Goal: Task Accomplishment & Management: Manage account settings

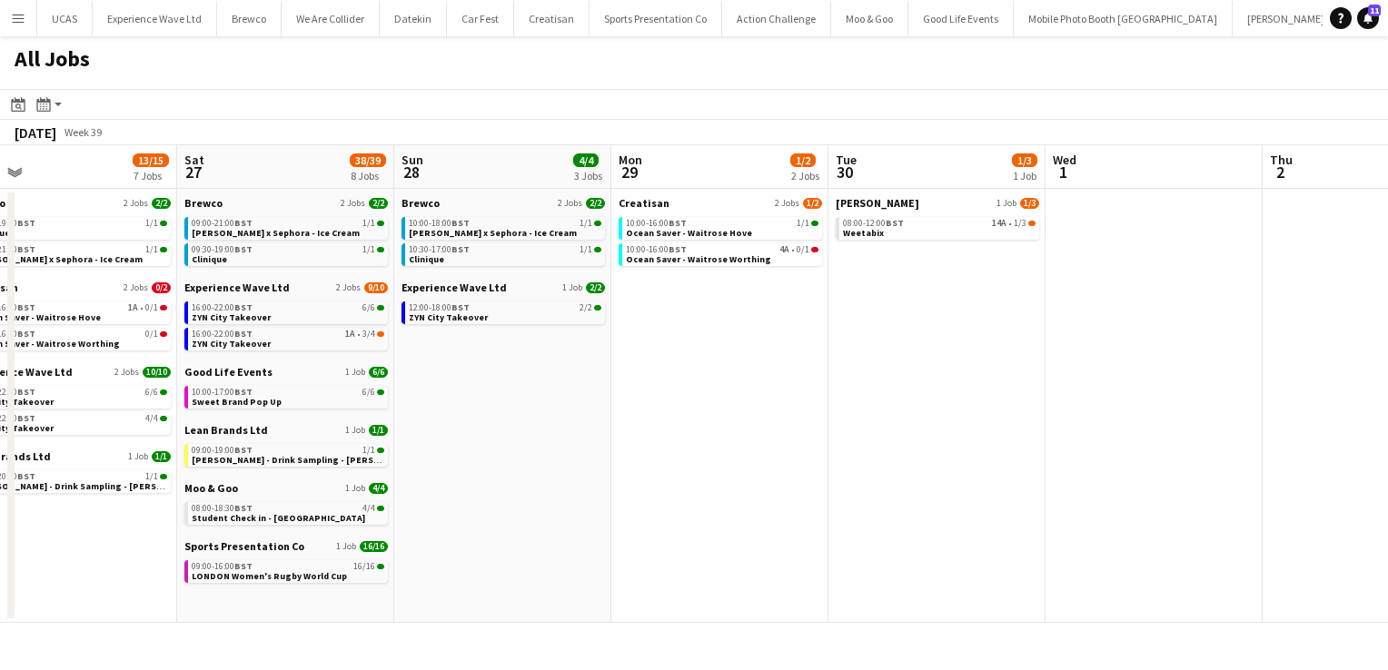
scroll to position [0, 567]
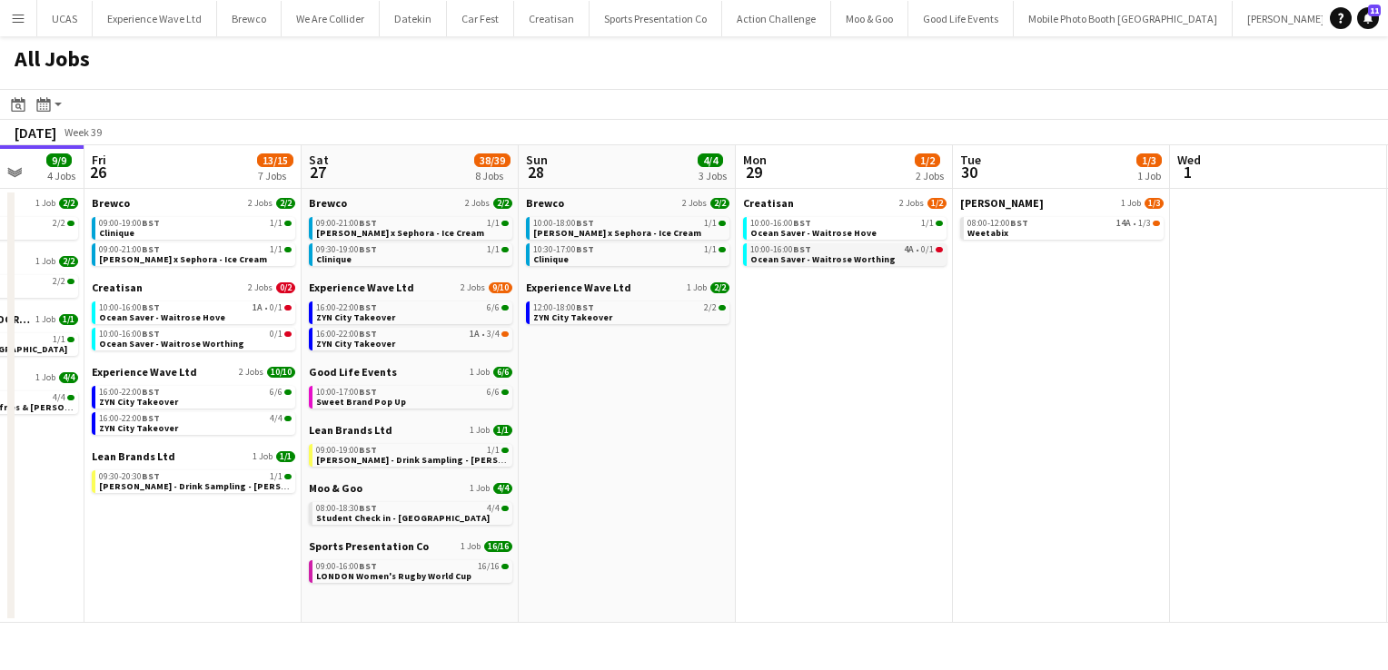
click at [849, 260] on span "Ocean Saver - Waitrose Worthing" at bounding box center [822, 259] width 145 height 12
click at [857, 250] on div "10:00-16:00 BST 4A • 0/1" at bounding box center [846, 249] width 193 height 9
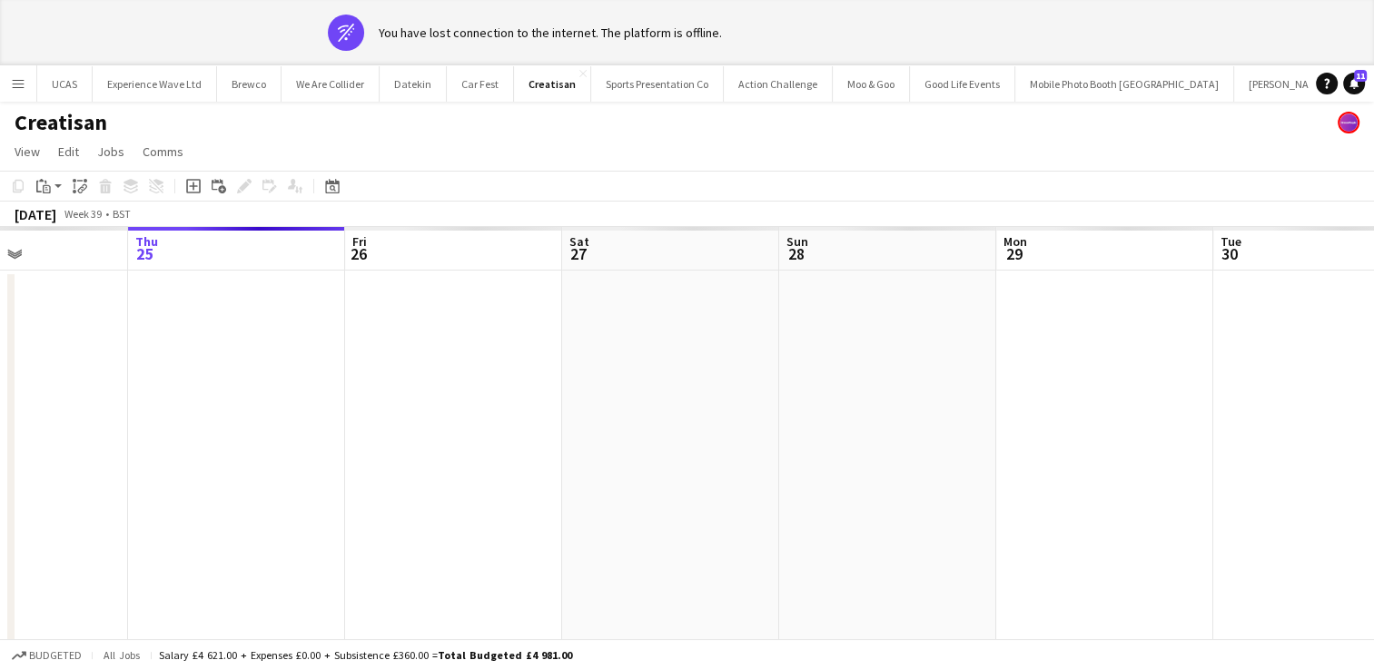
click at [19, 82] on app-icon "Menu" at bounding box center [18, 83] width 15 height 15
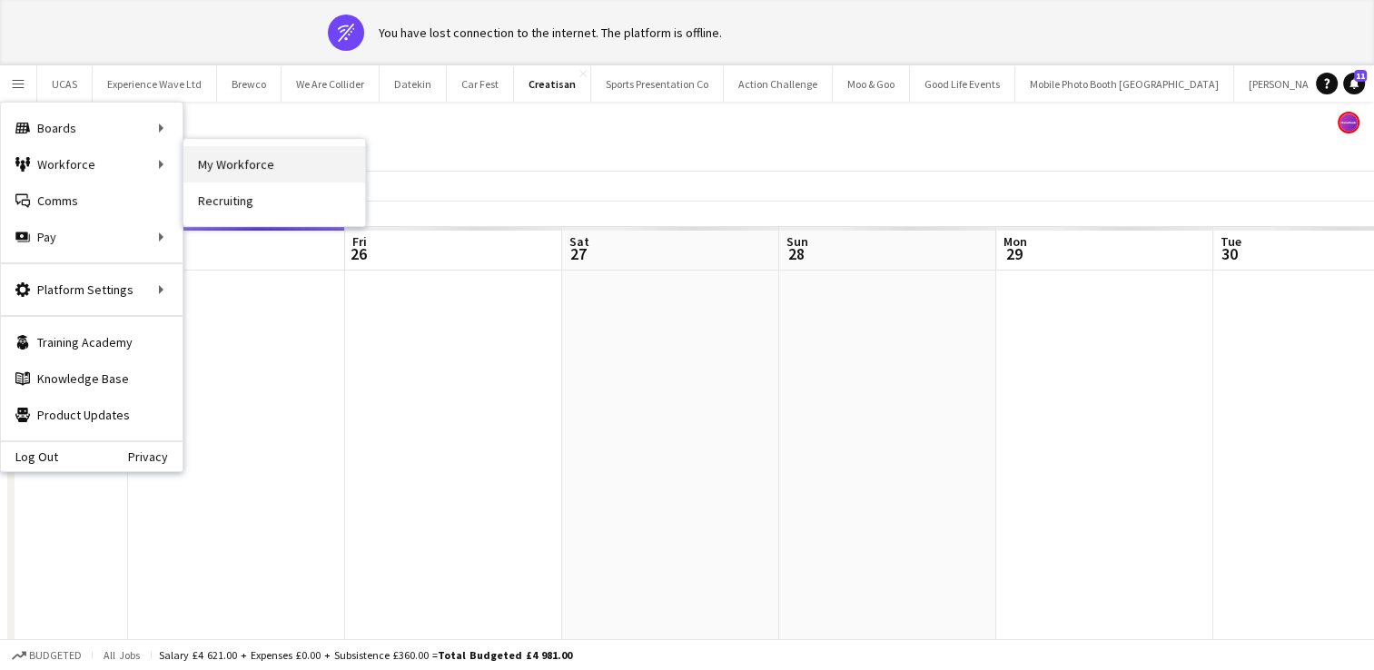
click at [220, 156] on link "My Workforce" at bounding box center [274, 164] width 182 height 36
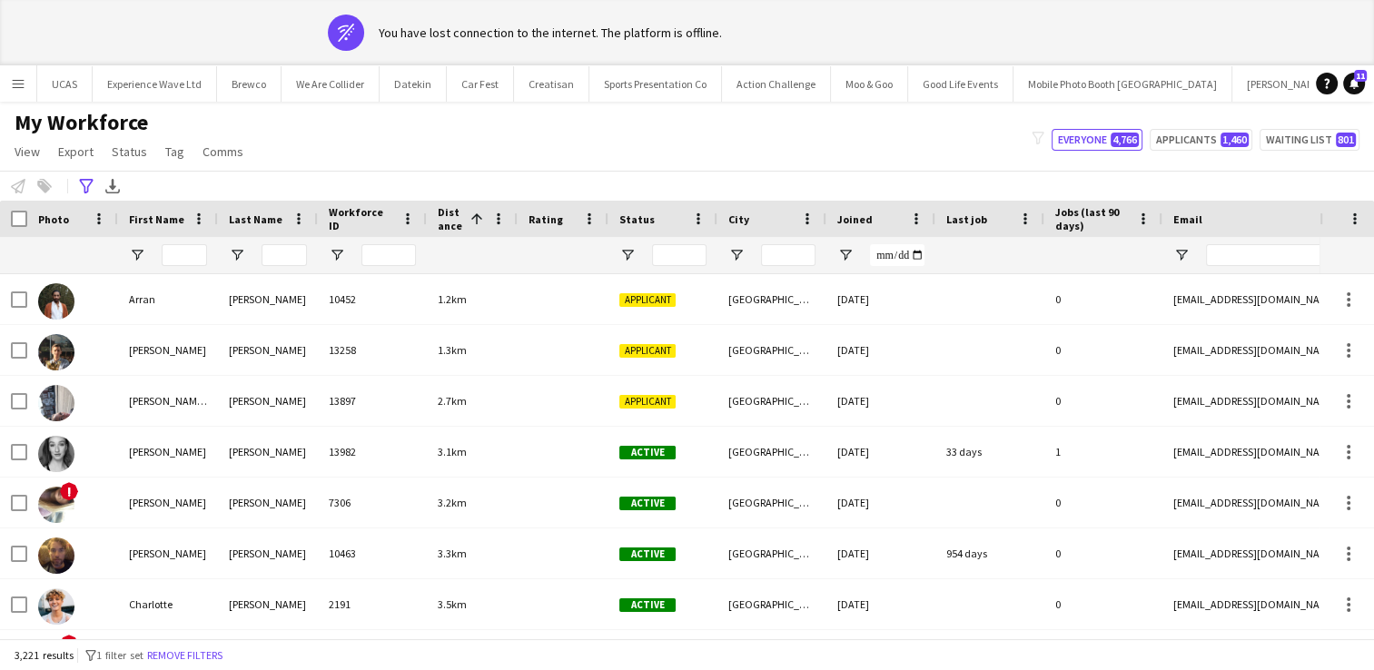
type input "**********"
click at [200, 646] on button "Remove filters" at bounding box center [175, 656] width 83 height 20
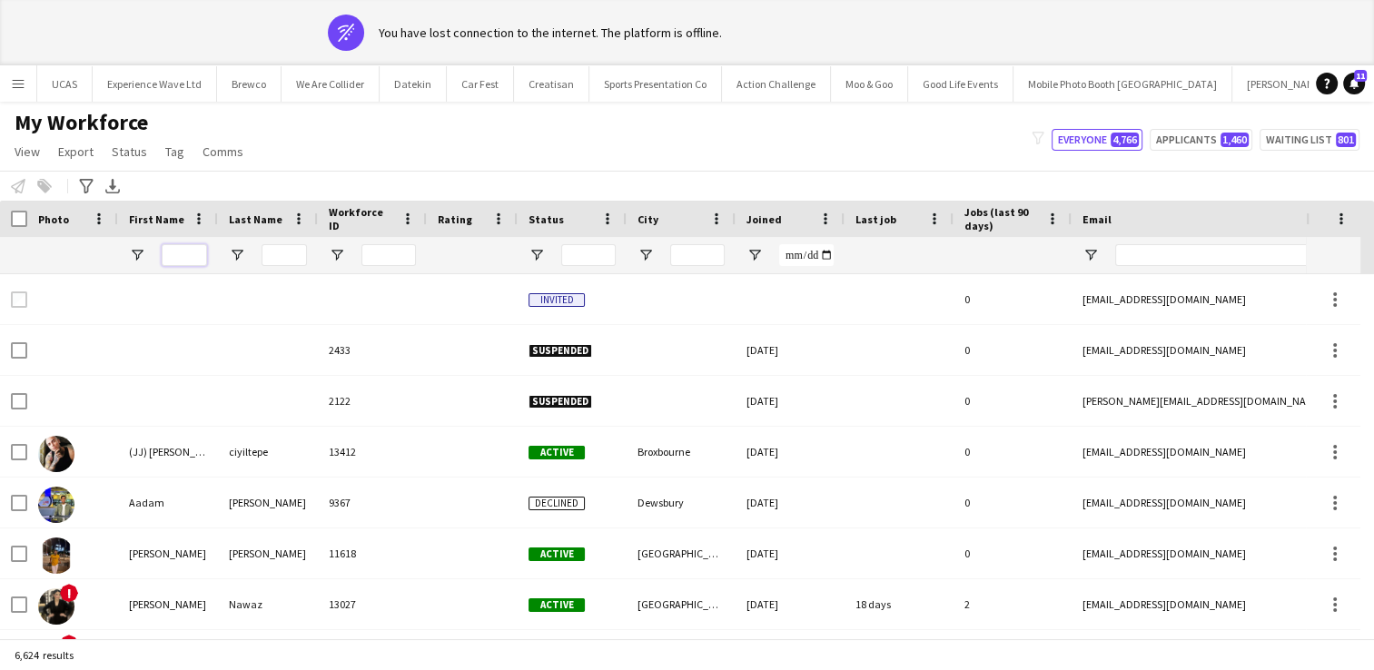
click at [184, 253] on input "First Name Filter Input" at bounding box center [184, 255] width 45 height 22
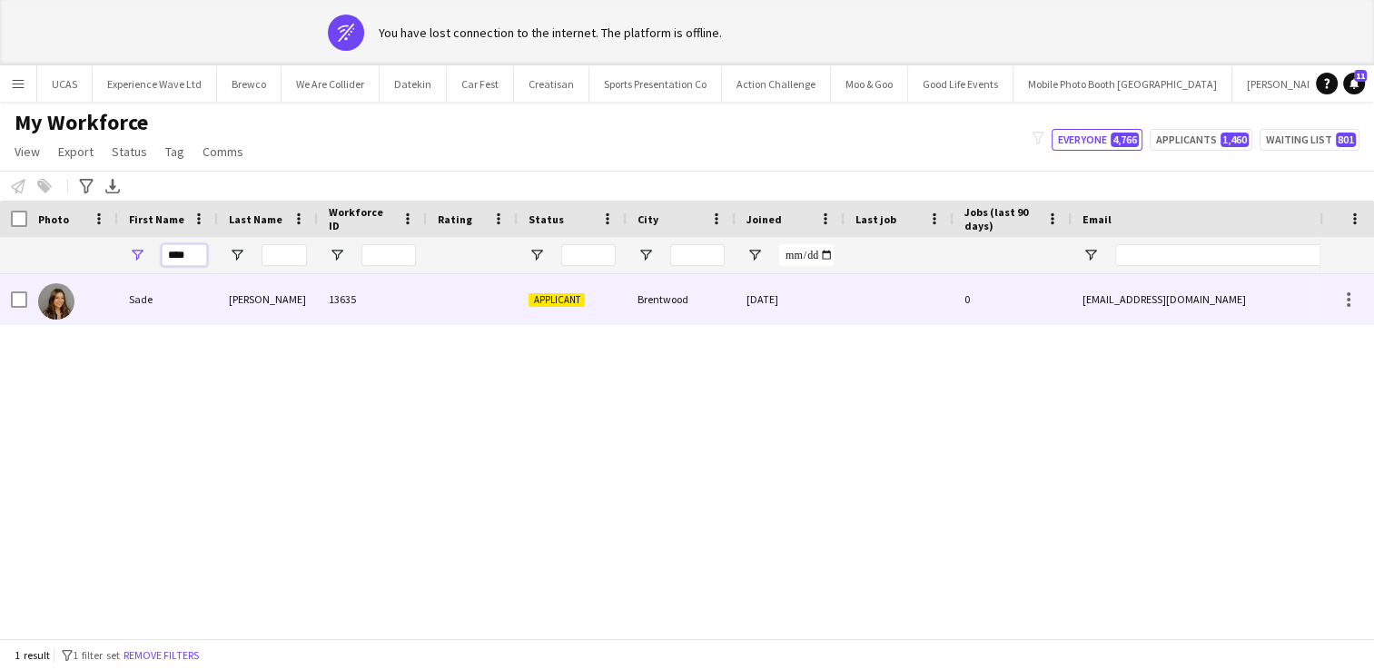
type input "****"
click at [229, 309] on div "Ibrahim" at bounding box center [268, 299] width 100 height 50
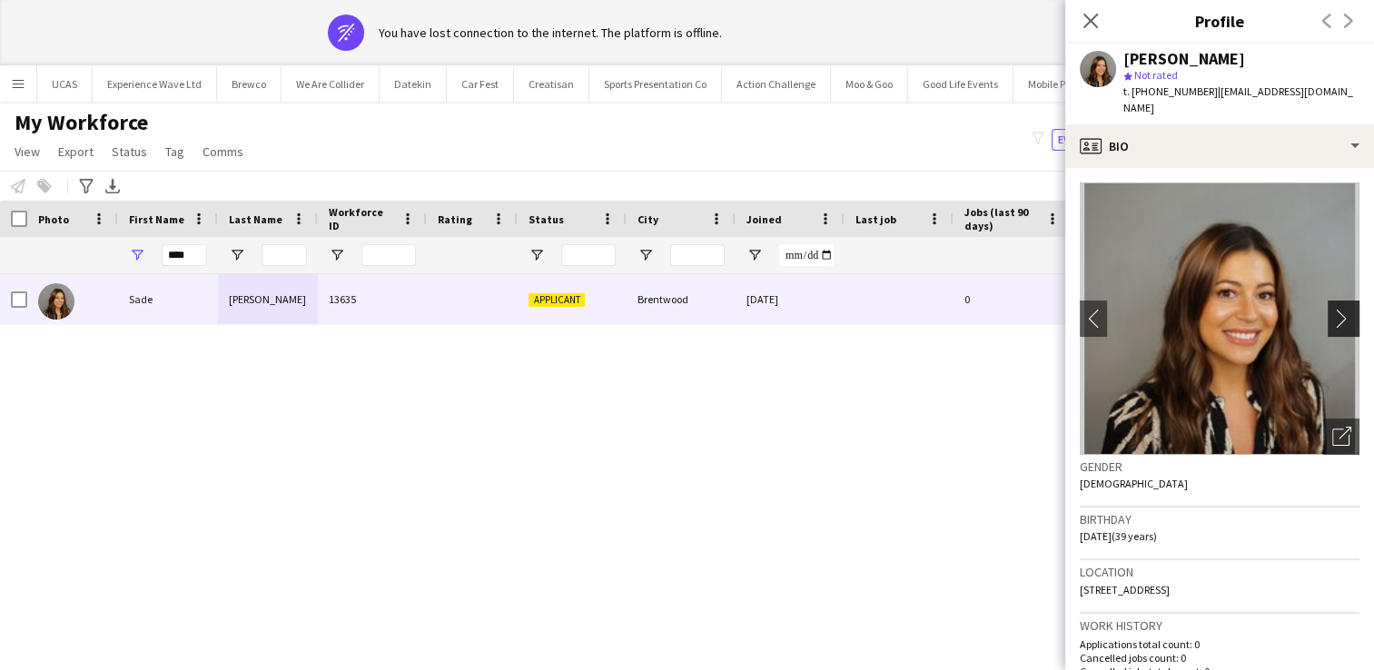
click at [1333, 309] on app-icon "chevron-right" at bounding box center [1347, 318] width 28 height 19
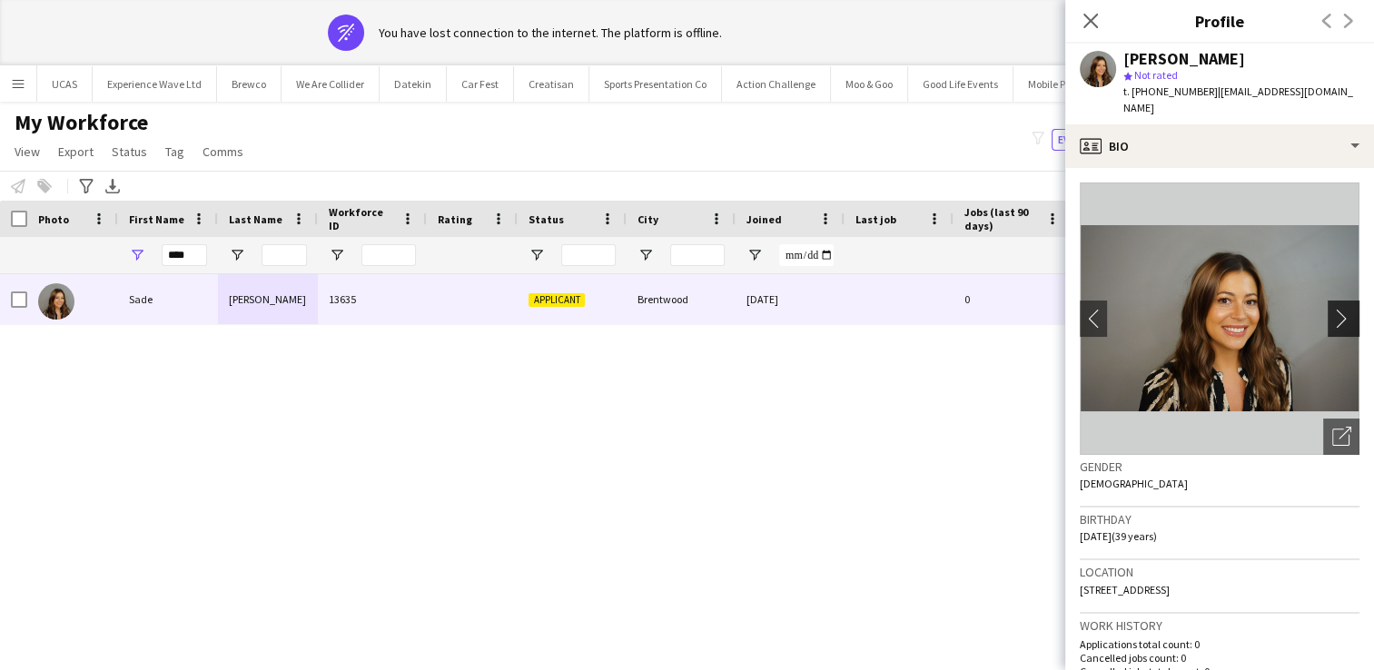
click at [1333, 309] on app-icon "chevron-right" at bounding box center [1347, 318] width 28 height 19
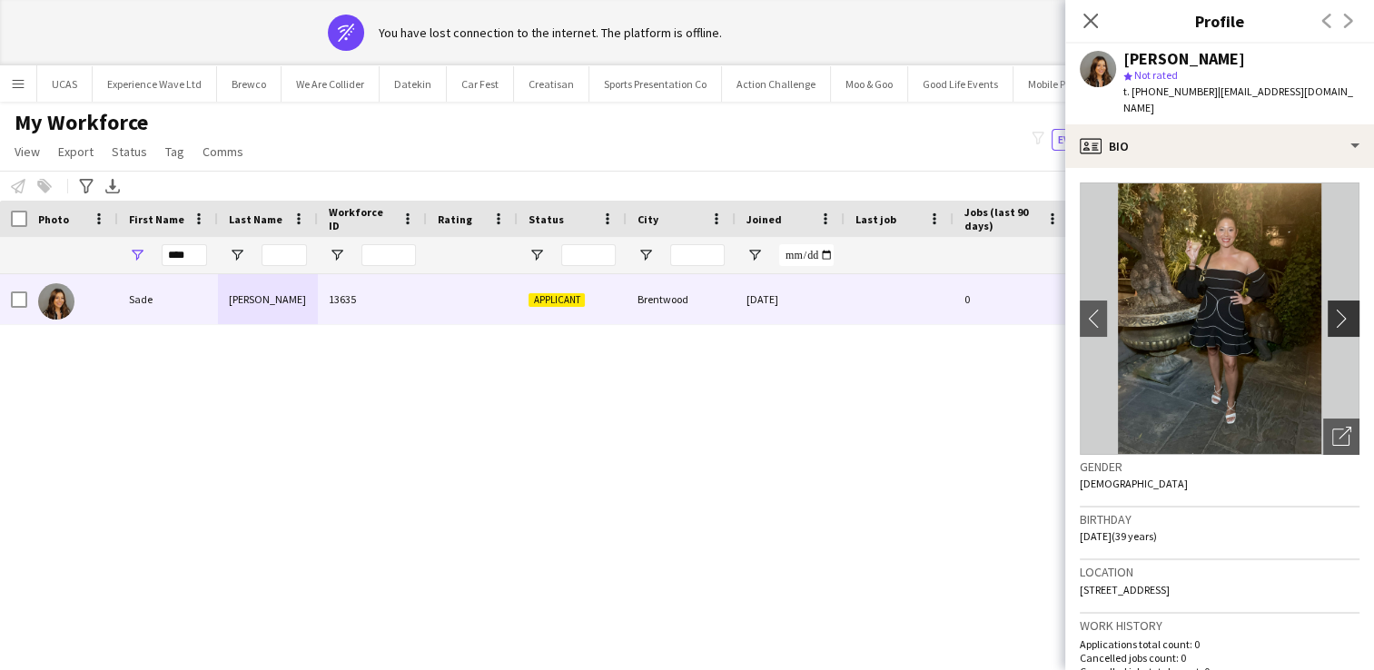
click at [1333, 309] on app-icon "chevron-right" at bounding box center [1347, 318] width 28 height 19
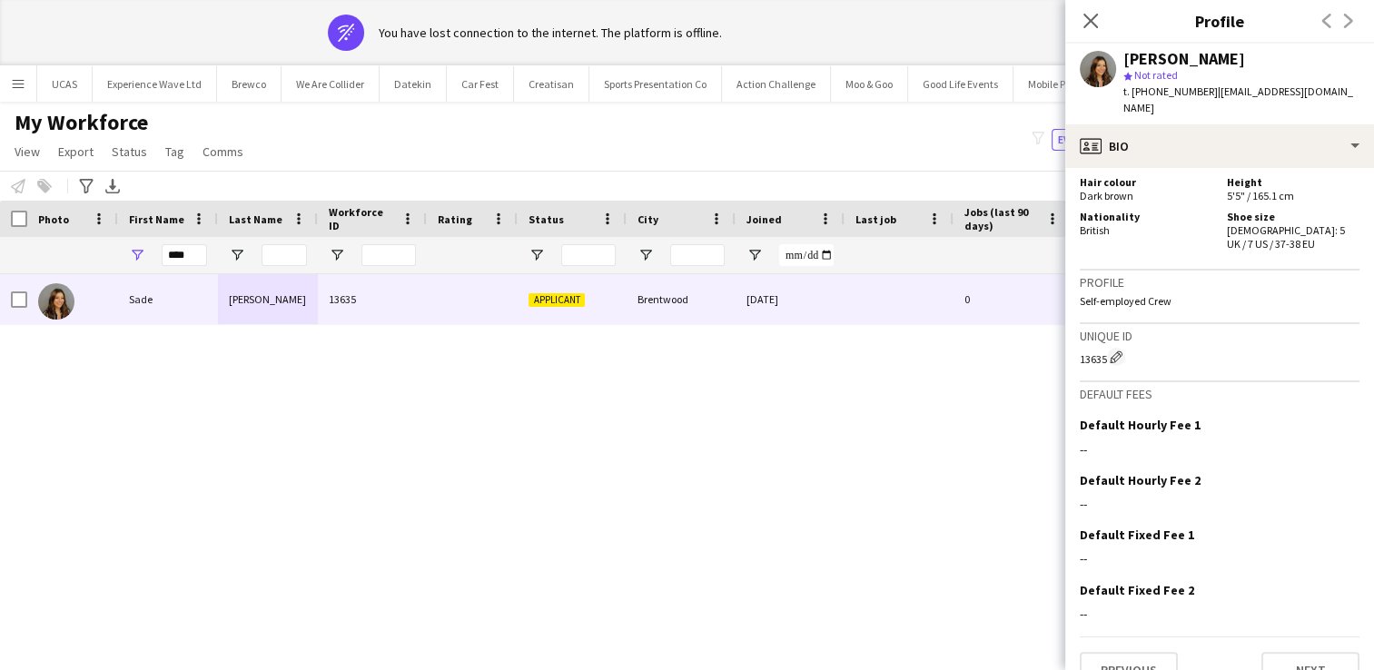
scroll to position [987, 0]
click at [1288, 653] on button "Next" at bounding box center [1311, 671] width 98 height 36
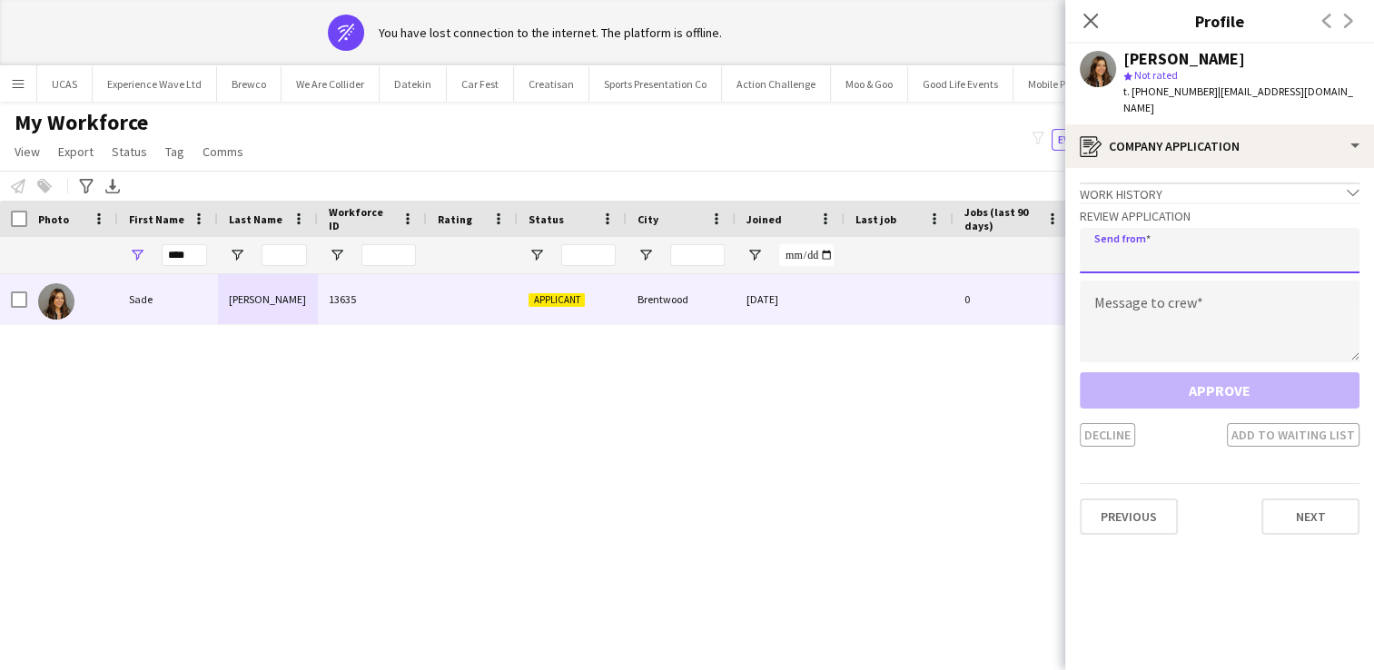
click at [1188, 243] on input "email" at bounding box center [1220, 250] width 280 height 45
type input "**********"
click at [1171, 302] on textarea at bounding box center [1220, 322] width 280 height 82
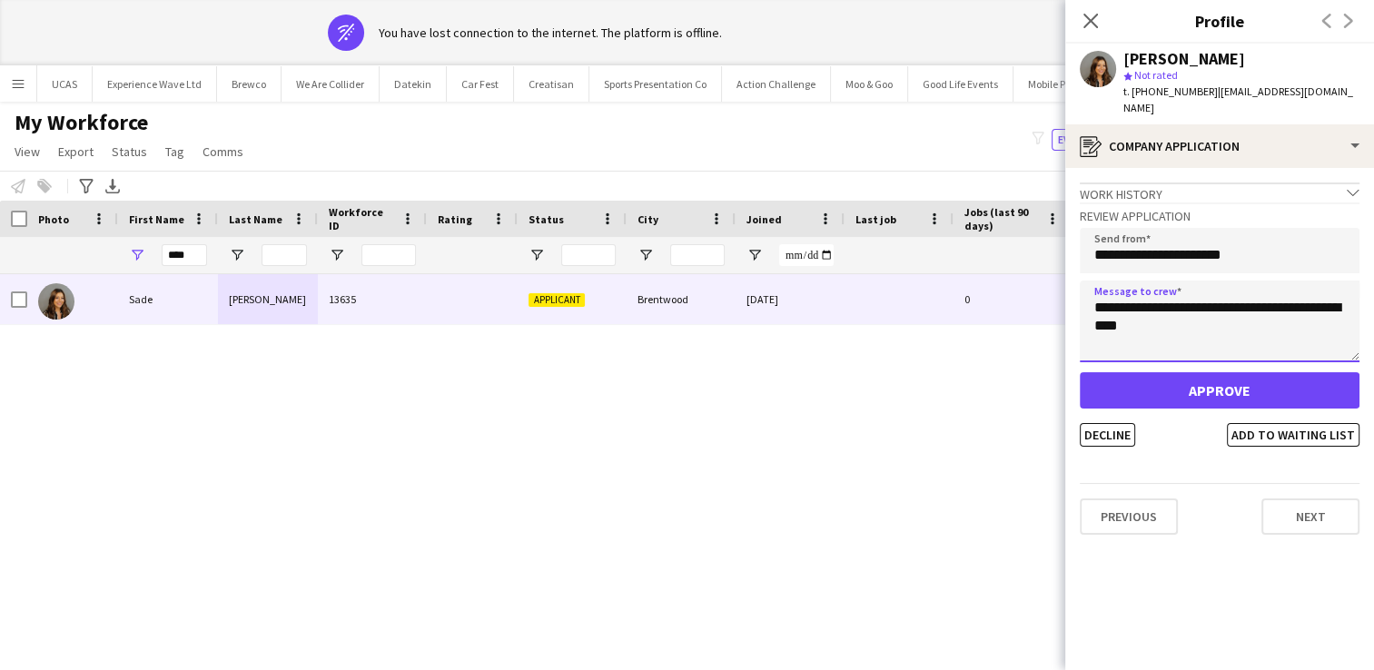
type textarea "**********"
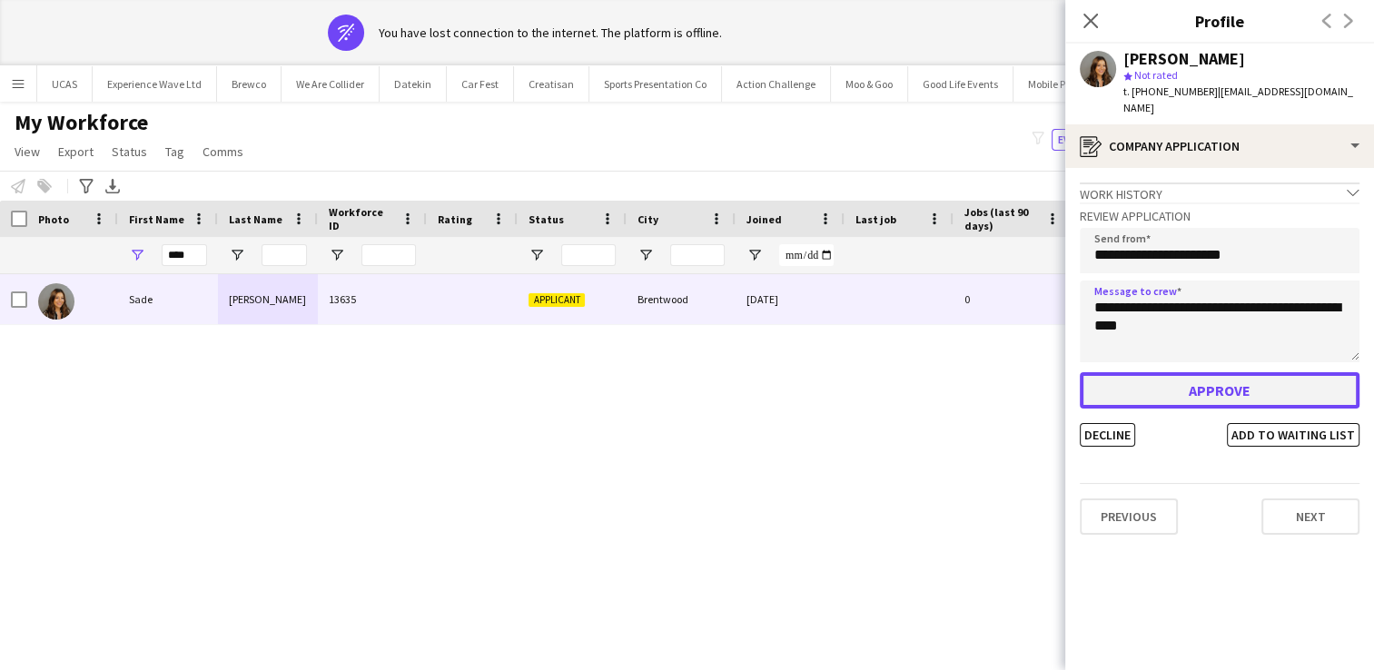
click at [1181, 372] on button "Approve" at bounding box center [1220, 390] width 280 height 36
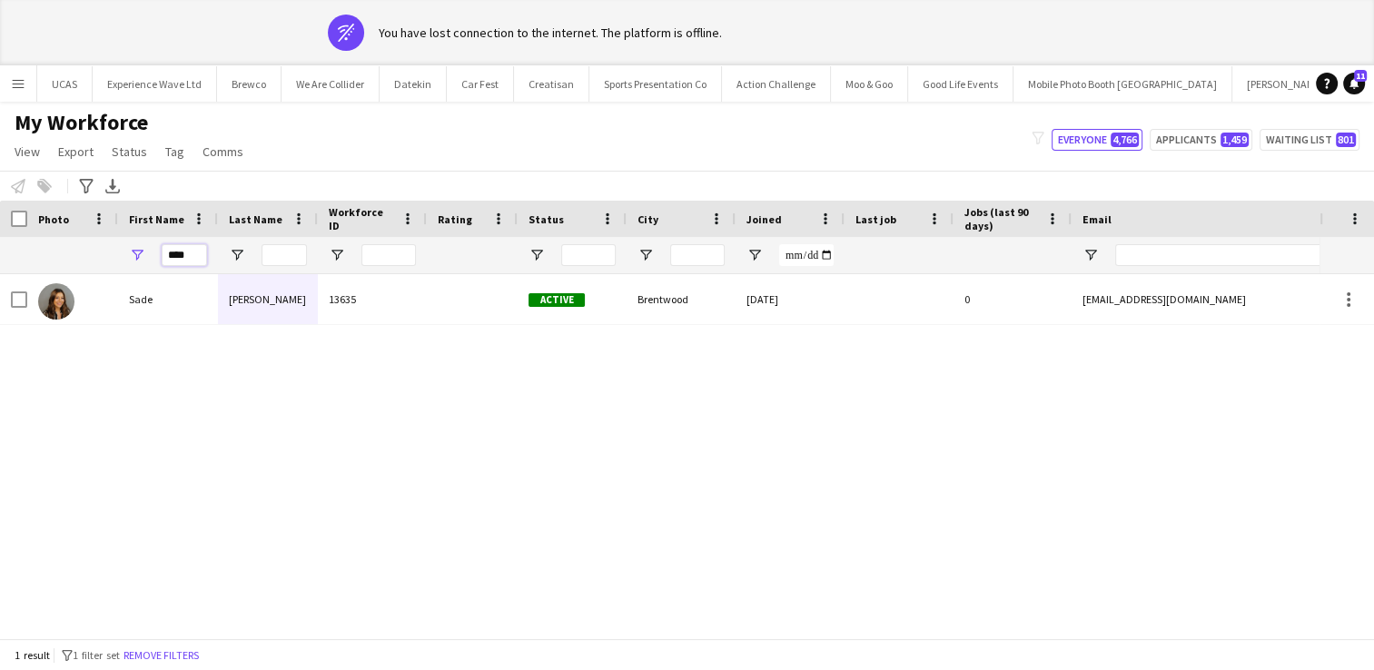
drag, startPoint x: 199, startPoint y: 253, endPoint x: 137, endPoint y: 247, distance: 62.0
click at [137, 247] on div "****" at bounding box center [168, 255] width 100 height 36
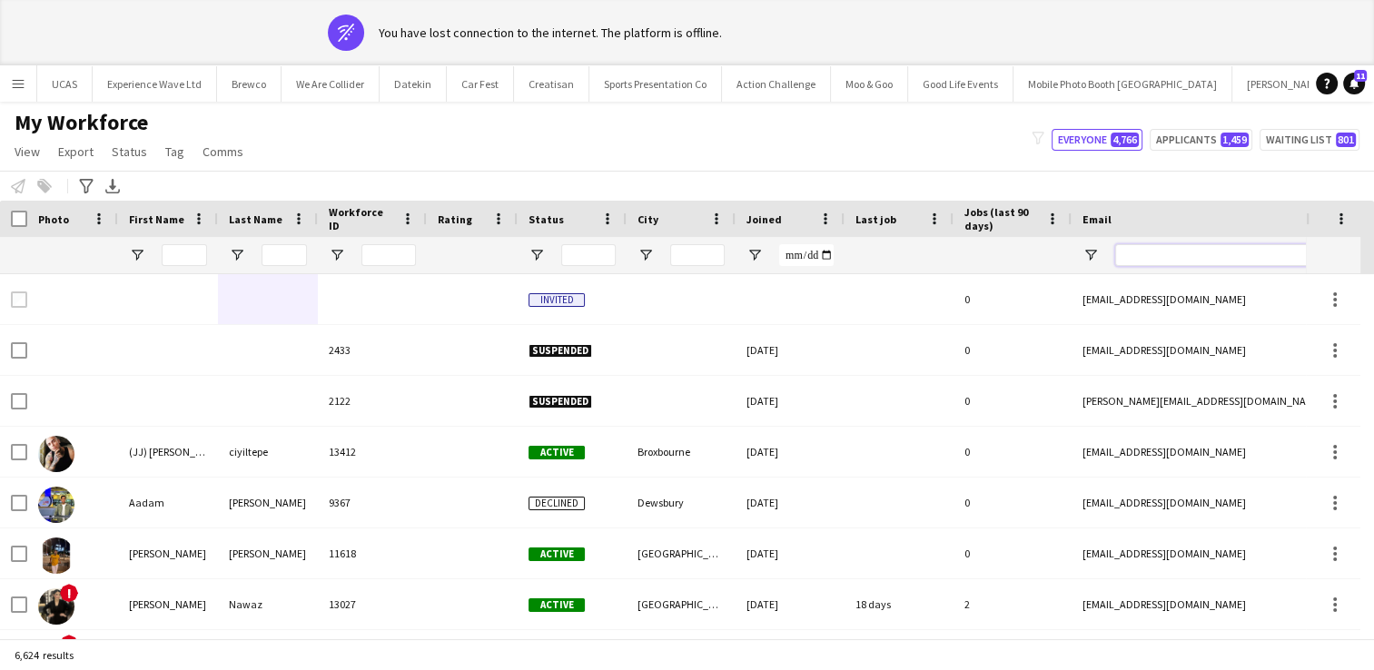
click at [1206, 246] on input "Email Filter Input" at bounding box center [1269, 255] width 309 height 22
paste input "**********"
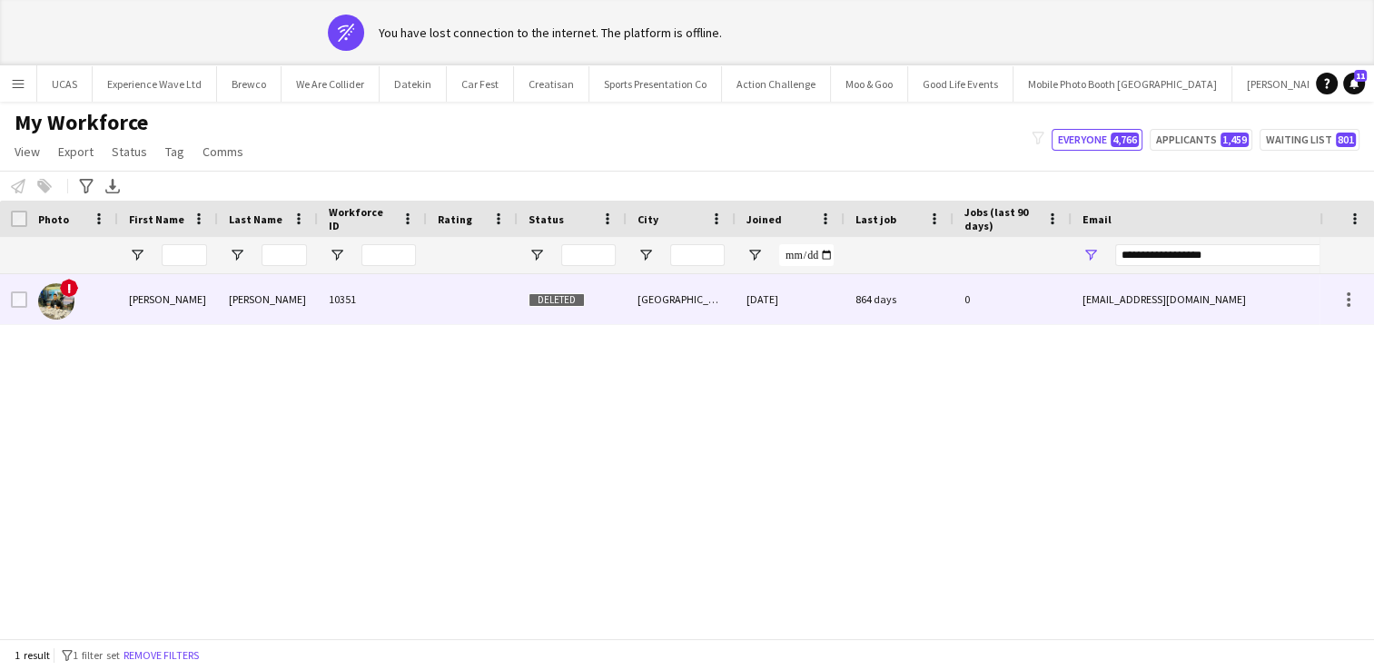
click at [1129, 299] on div "asaroosh@gmail.com" at bounding box center [1253, 299] width 363 height 50
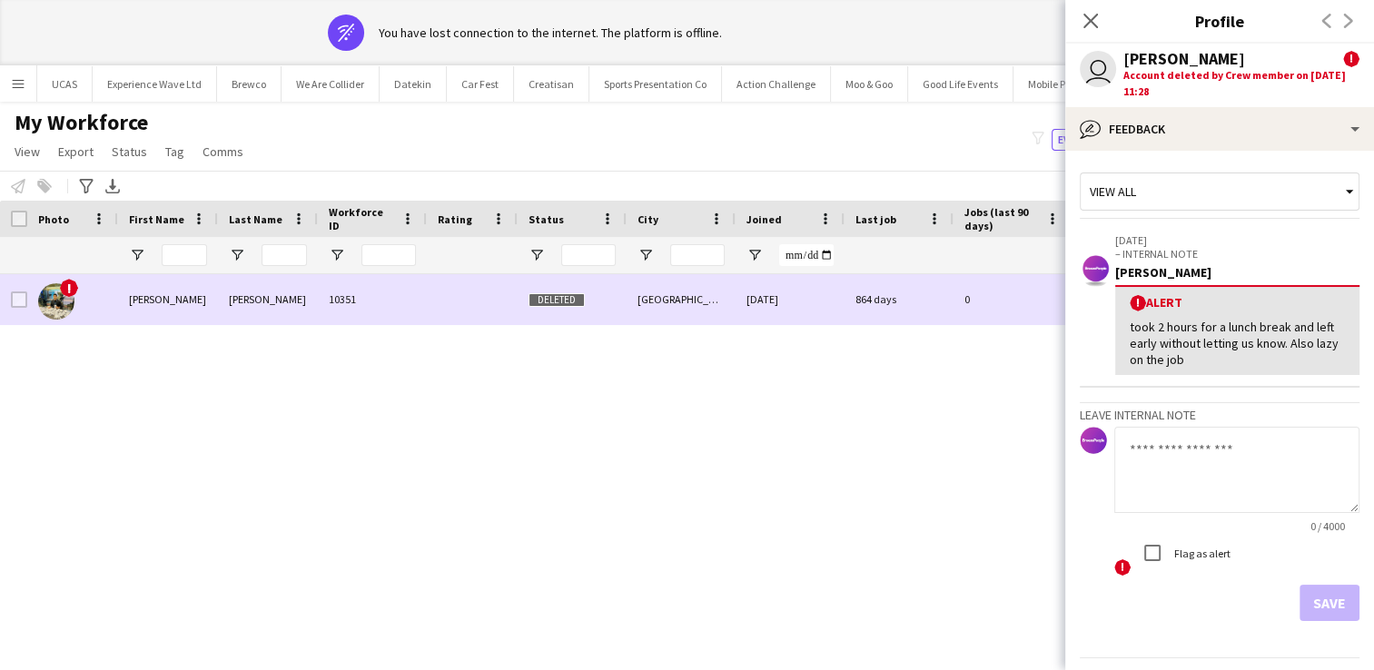
click at [484, 324] on div "! Ali Saroosh 10351 Deleted London 29-10-2021 864 days 0 asaroosh@gmail.com +44…" at bounding box center [984, 299] width 1969 height 51
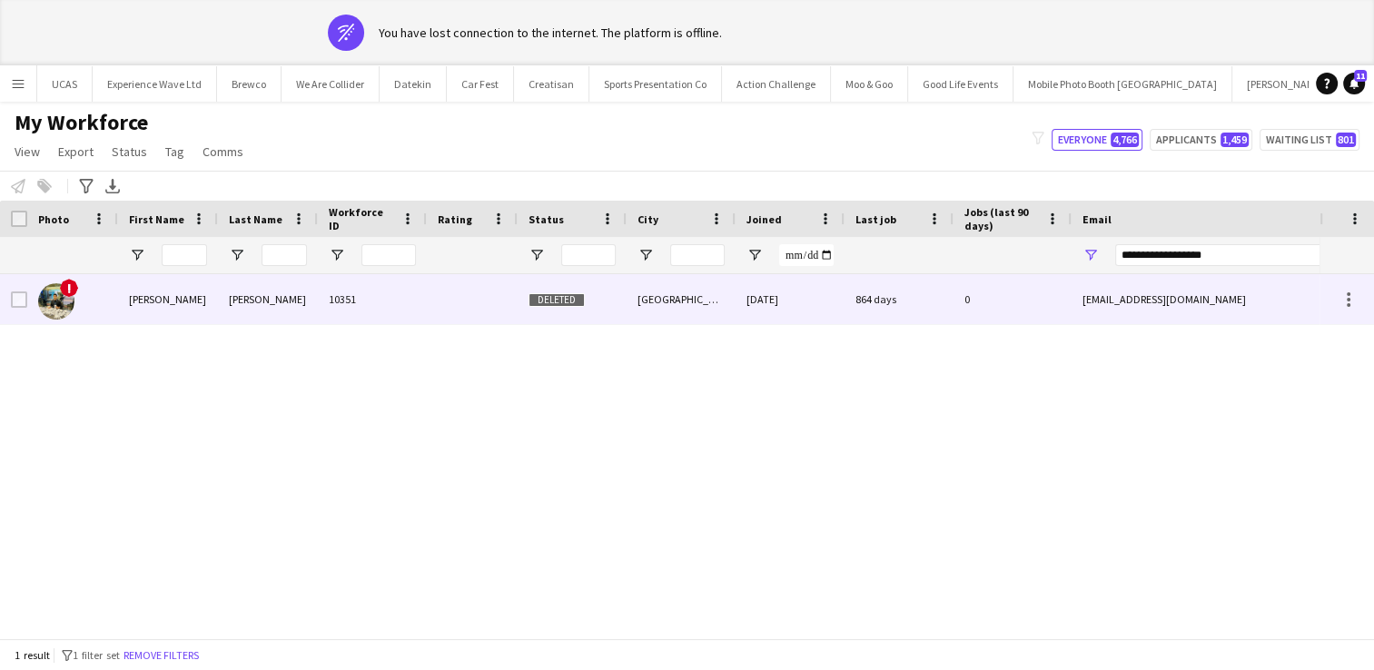
click at [473, 314] on div at bounding box center [472, 299] width 91 height 50
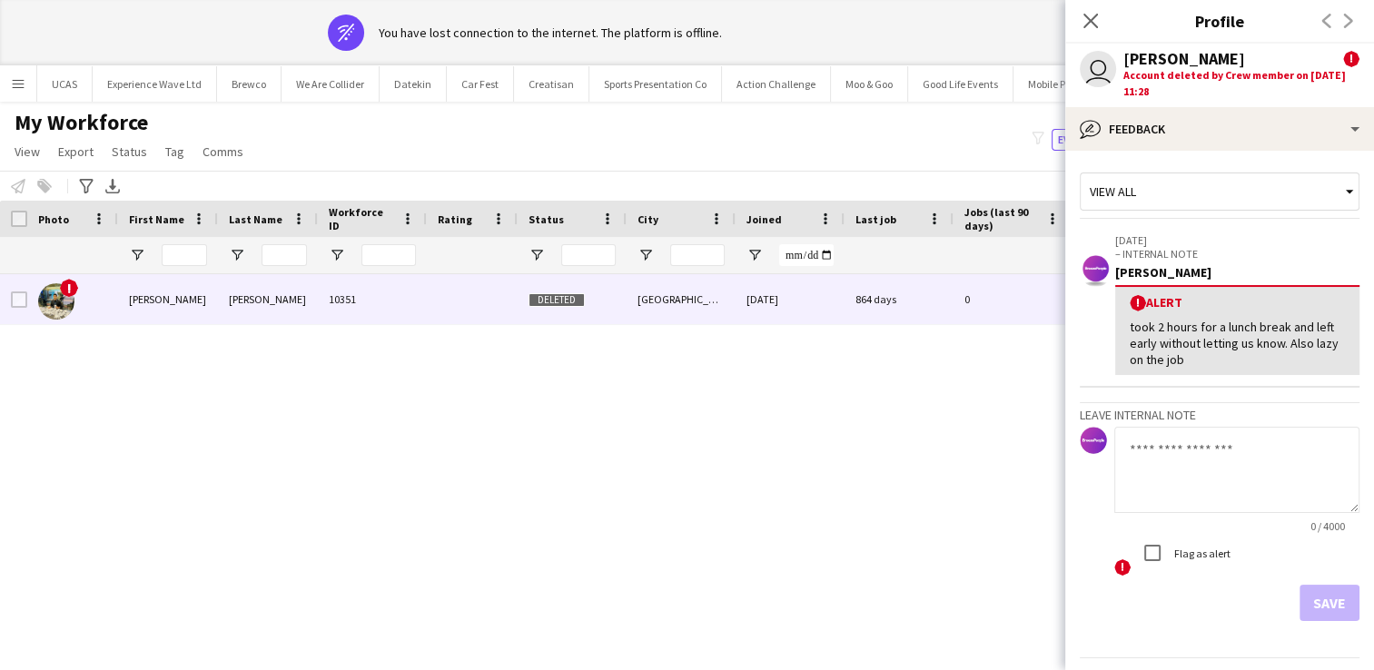
click at [814, 405] on div "! Ali Saroosh 10351 Deleted London 29-10-2021 864 days 0 asaroosh@gmail.com +44…" at bounding box center [660, 482] width 1320 height 416
click at [1091, 16] on icon "Close pop-in" at bounding box center [1090, 20] width 17 height 17
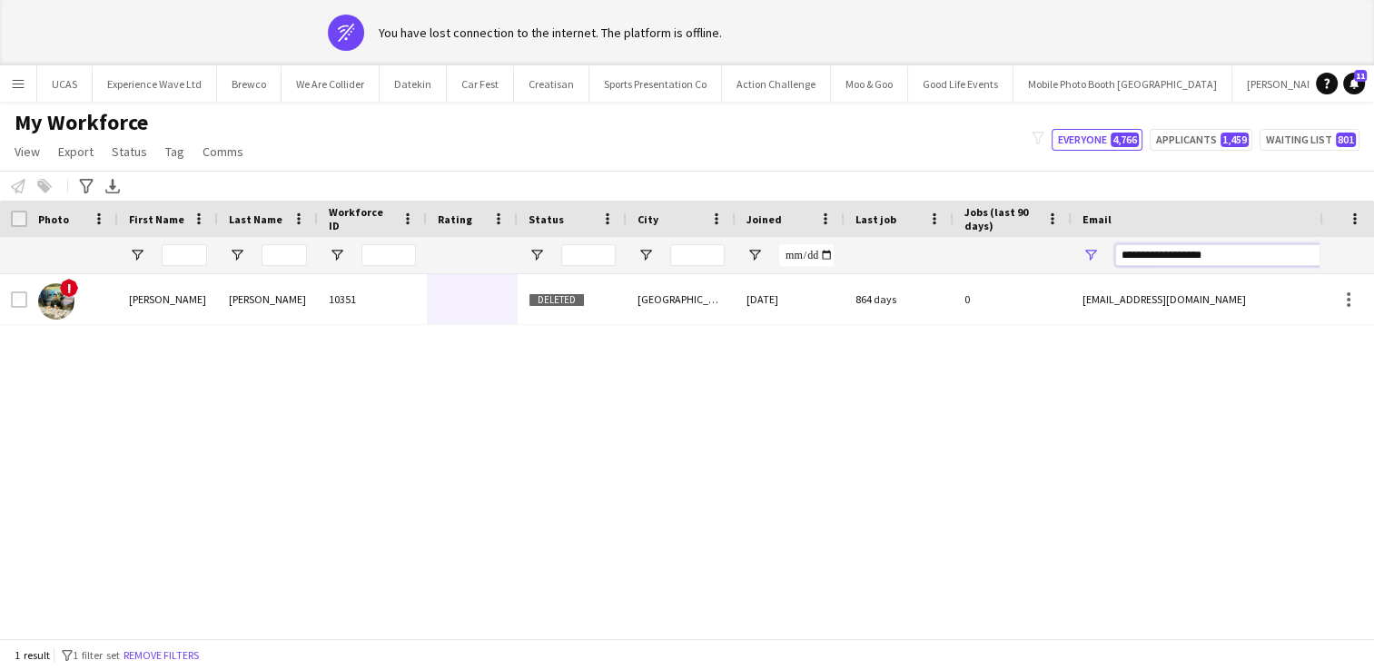
drag, startPoint x: 1258, startPoint y: 249, endPoint x: 1080, endPoint y: 256, distance: 178.2
click at [1080, 256] on div "**********" at bounding box center [1253, 255] width 363 height 36
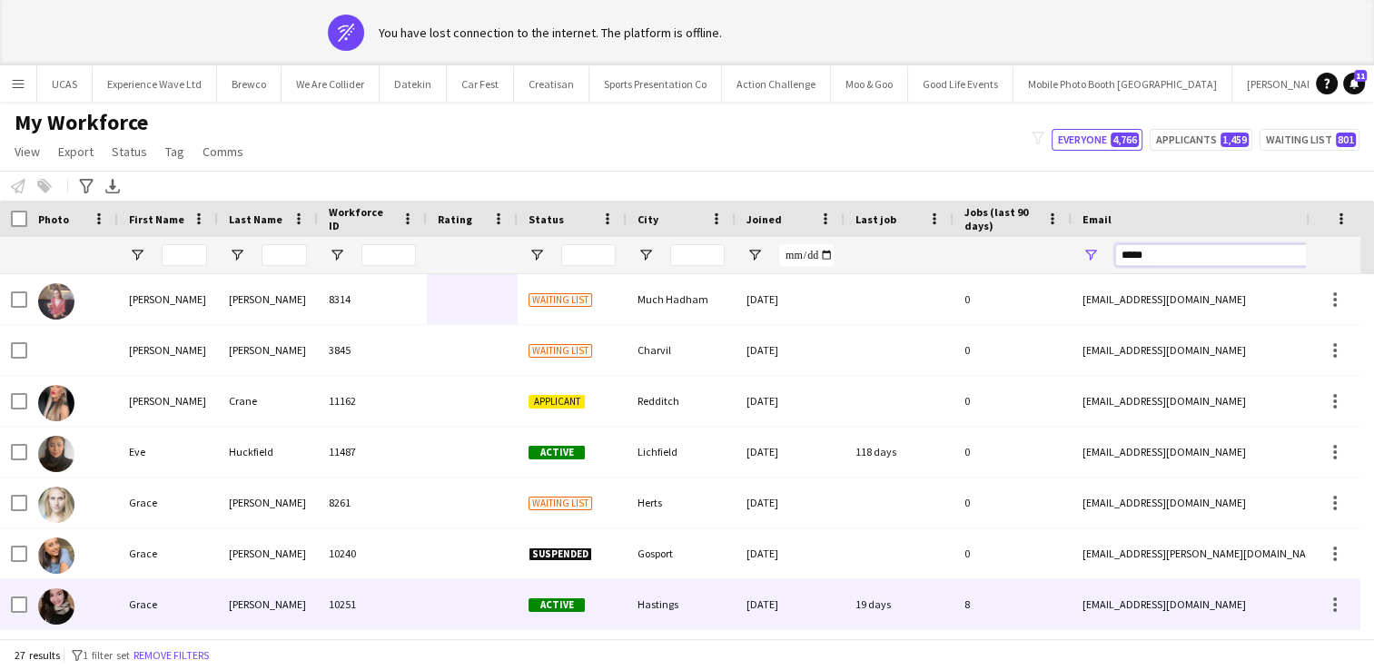
type input "*****"
click at [673, 592] on div "Hastings" at bounding box center [681, 605] width 109 height 50
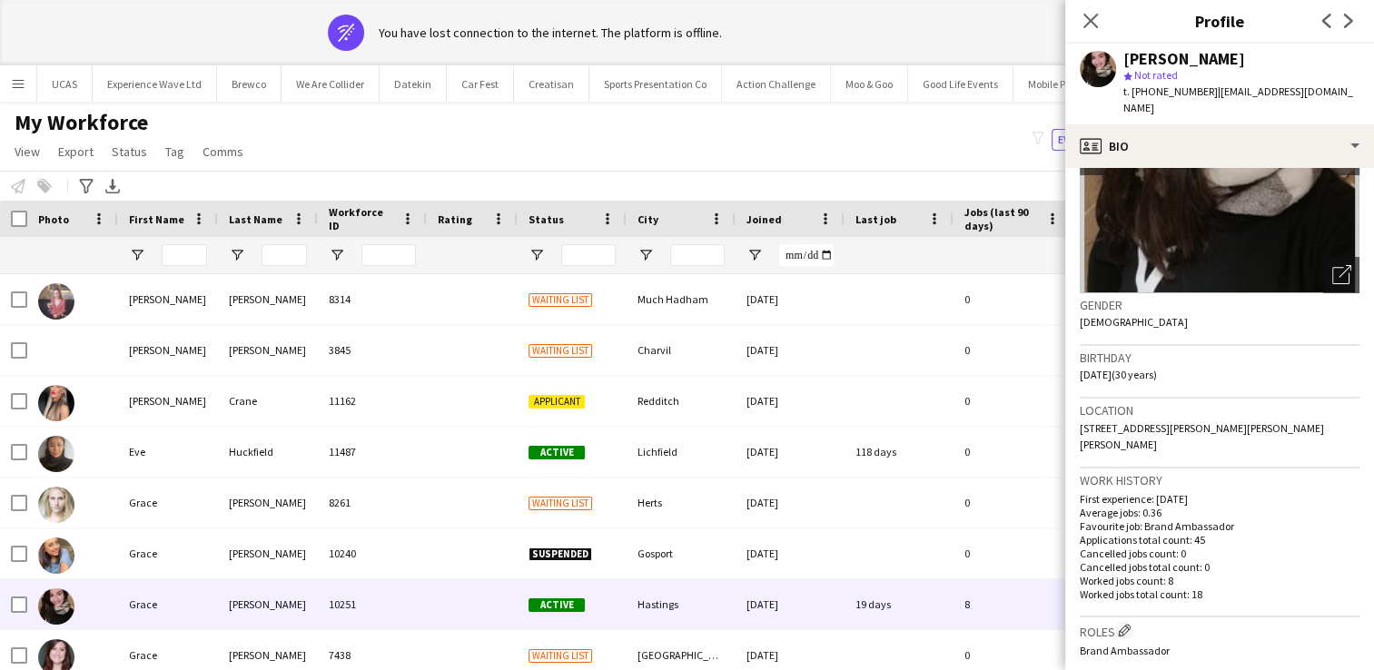
scroll to position [0, 0]
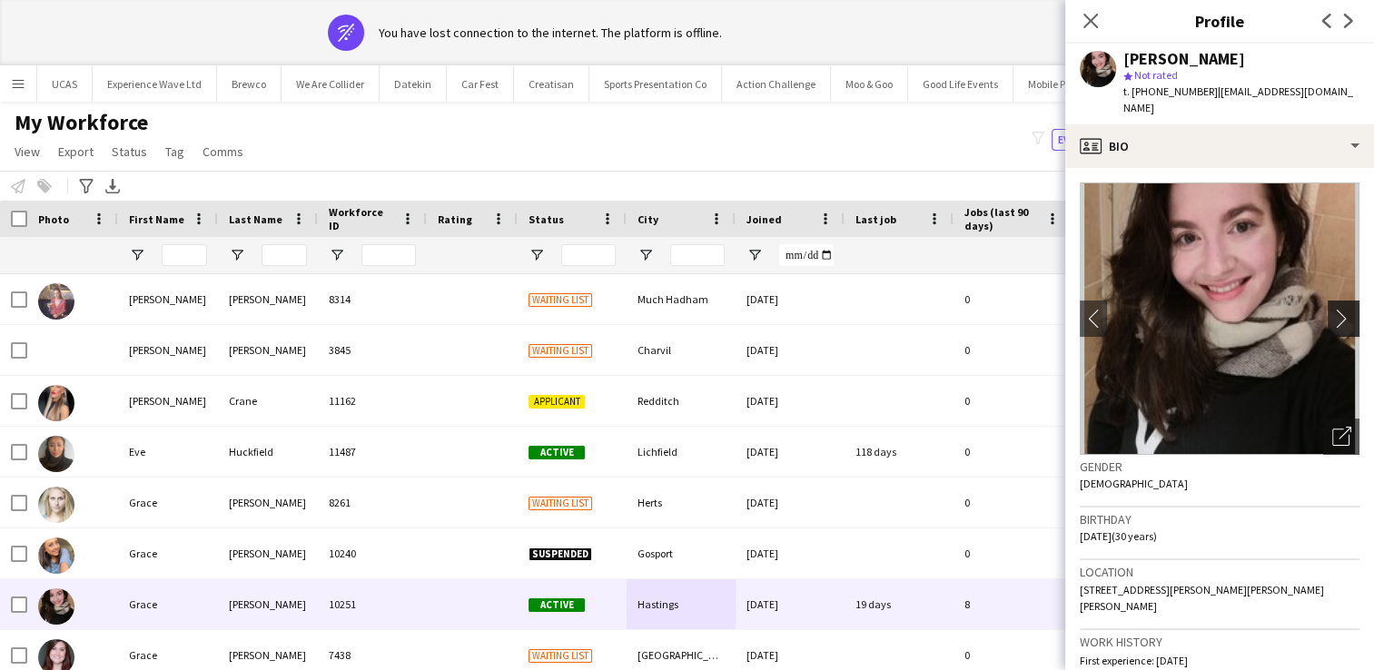
click at [1333, 309] on app-icon "chevron-right" at bounding box center [1347, 318] width 28 height 19
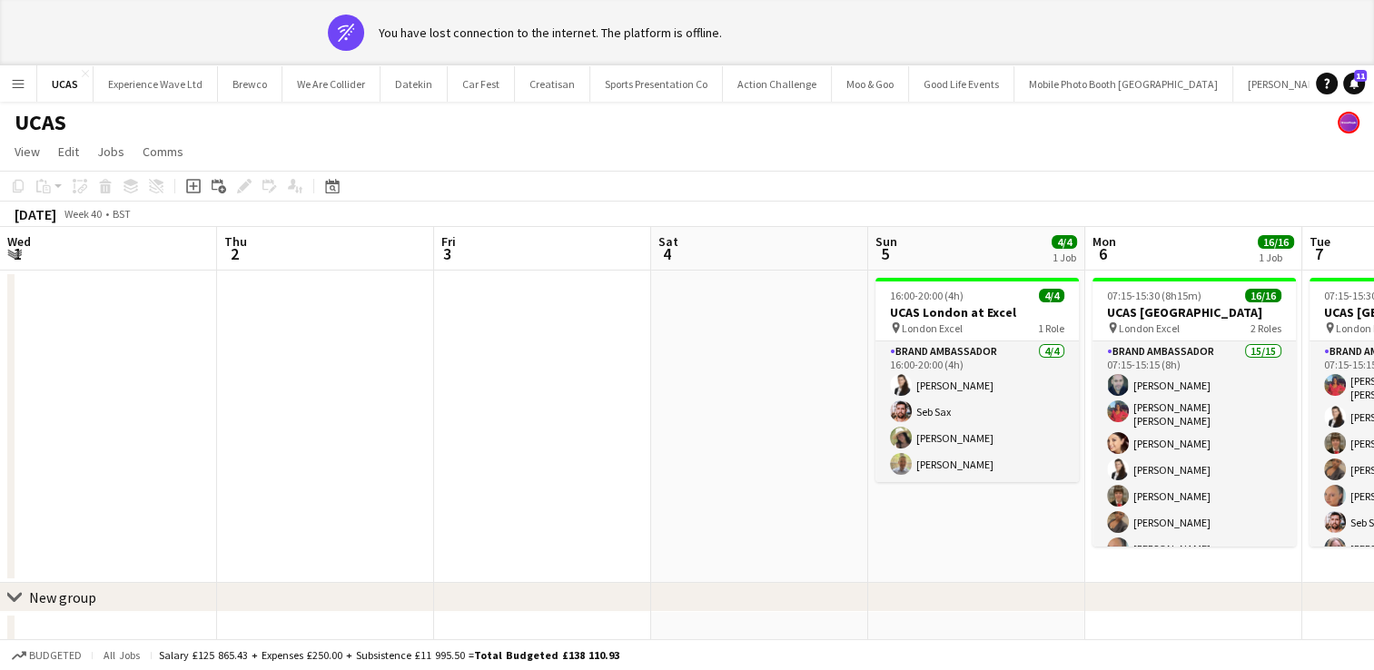
scroll to position [0, 650]
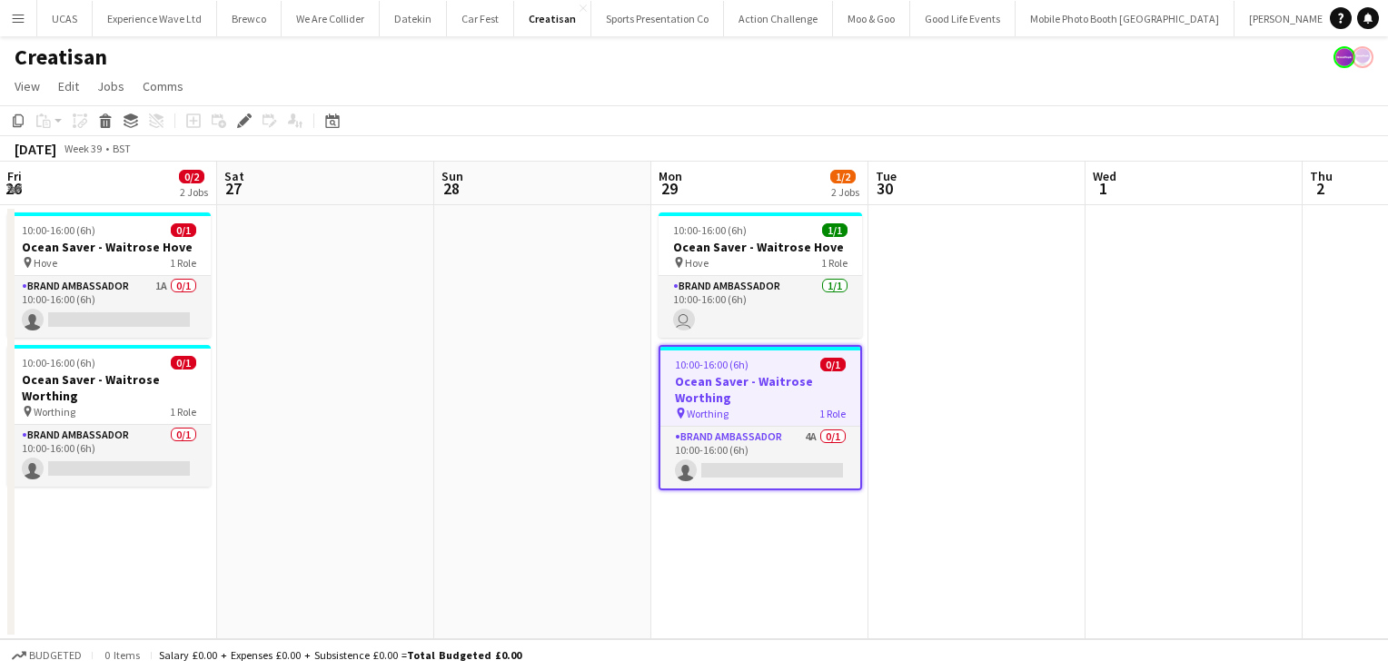
scroll to position [0, 625]
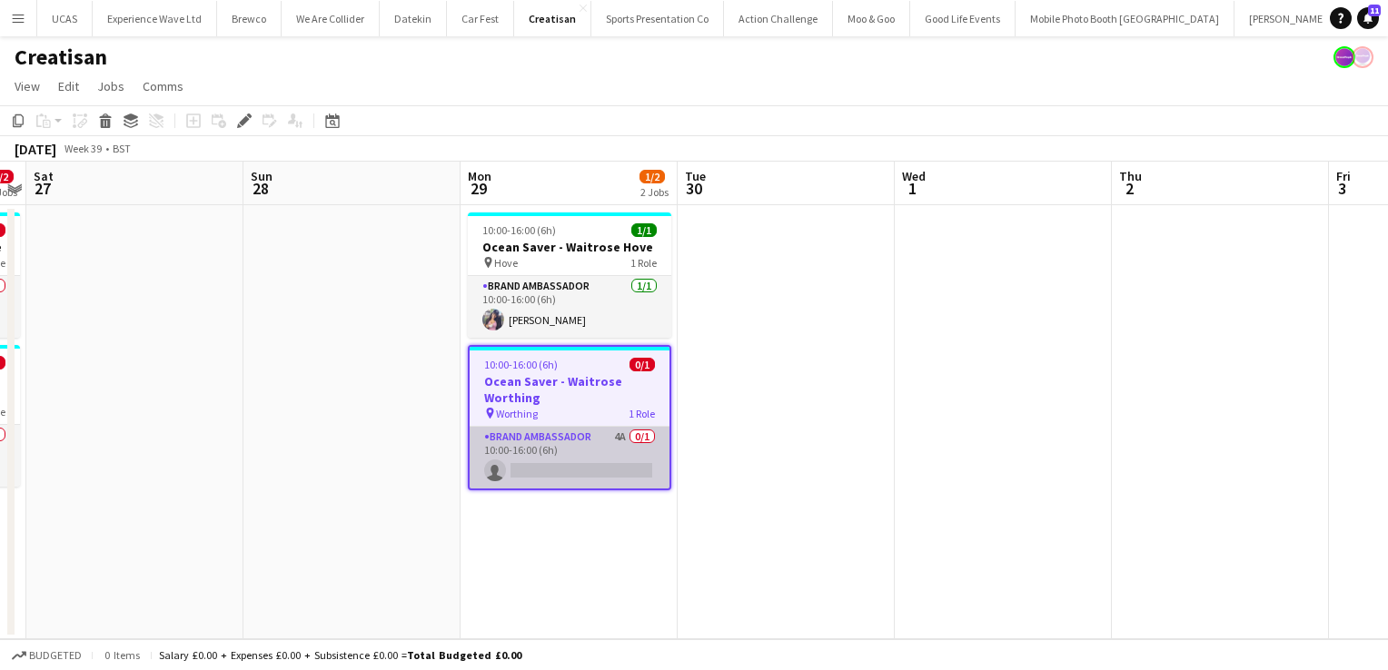
click at [565, 427] on app-card-role "Brand Ambassador 4A 0/1 10:00-16:00 (6h) single-neutral-actions" at bounding box center [570, 458] width 200 height 62
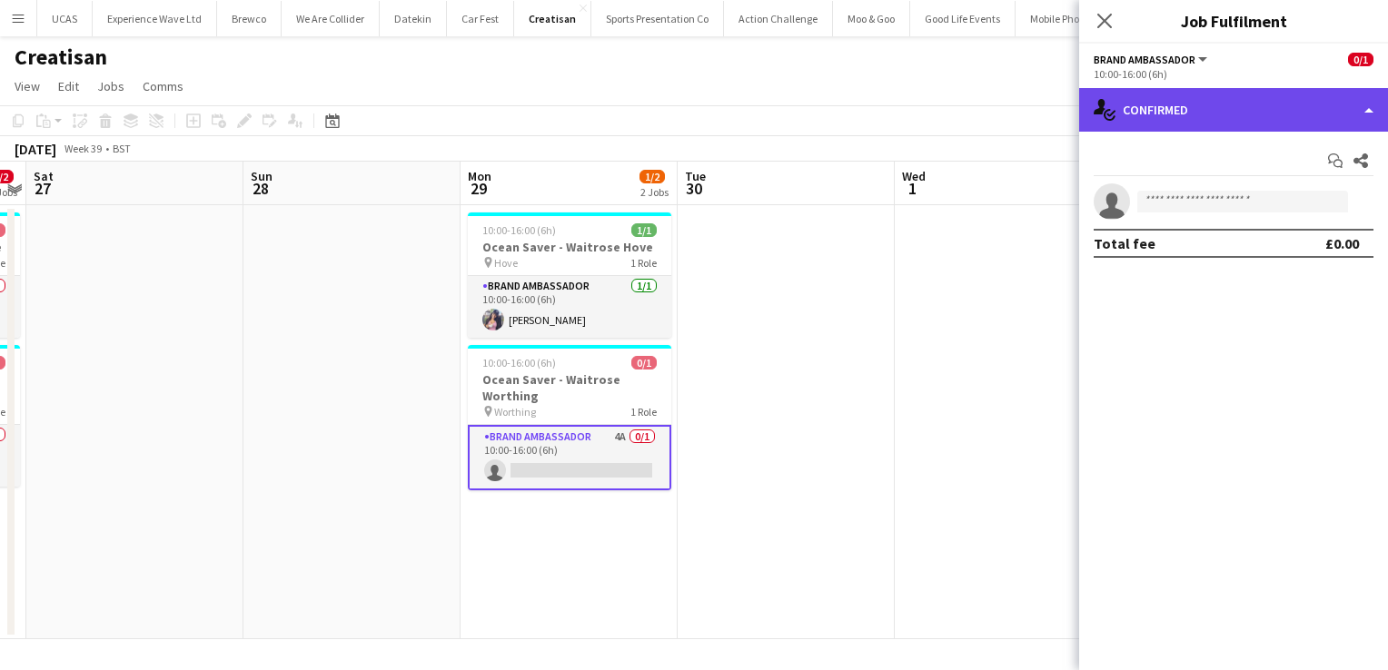
click at [1337, 118] on div "single-neutral-actions-check-2 Confirmed" at bounding box center [1233, 110] width 309 height 44
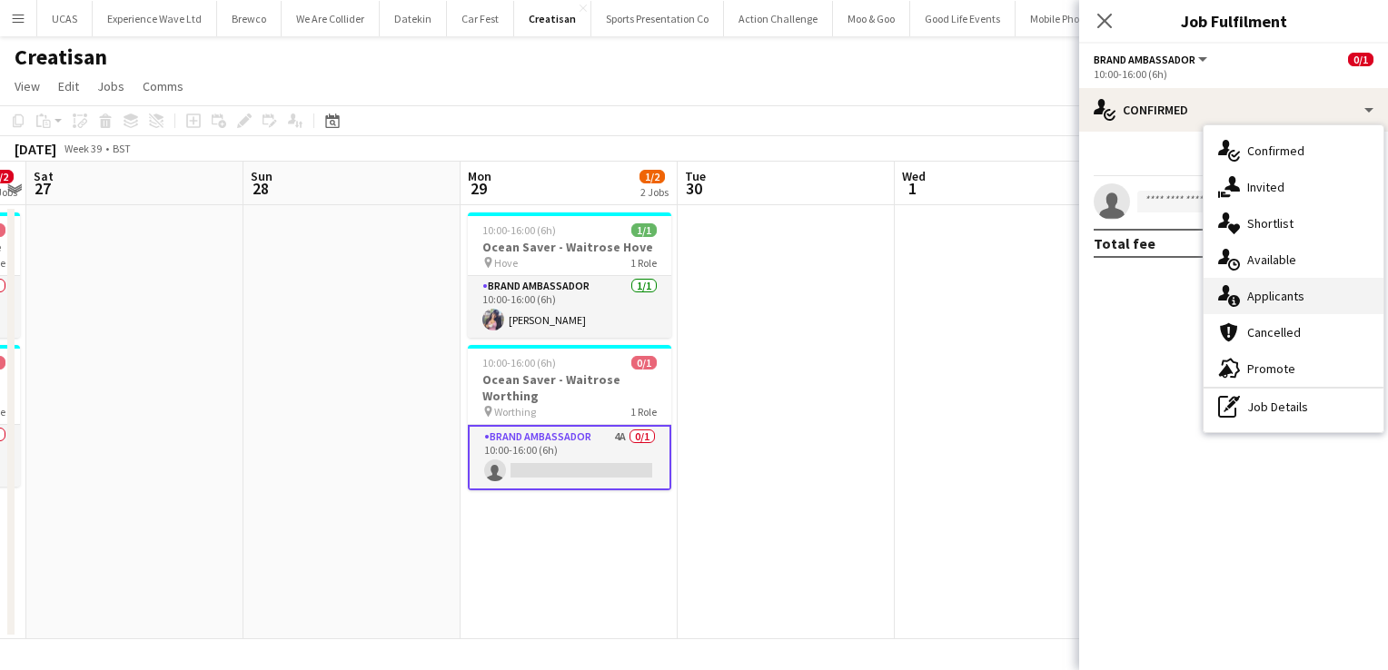
click at [1307, 295] on div "single-neutral-actions-information Applicants" at bounding box center [1294, 296] width 180 height 36
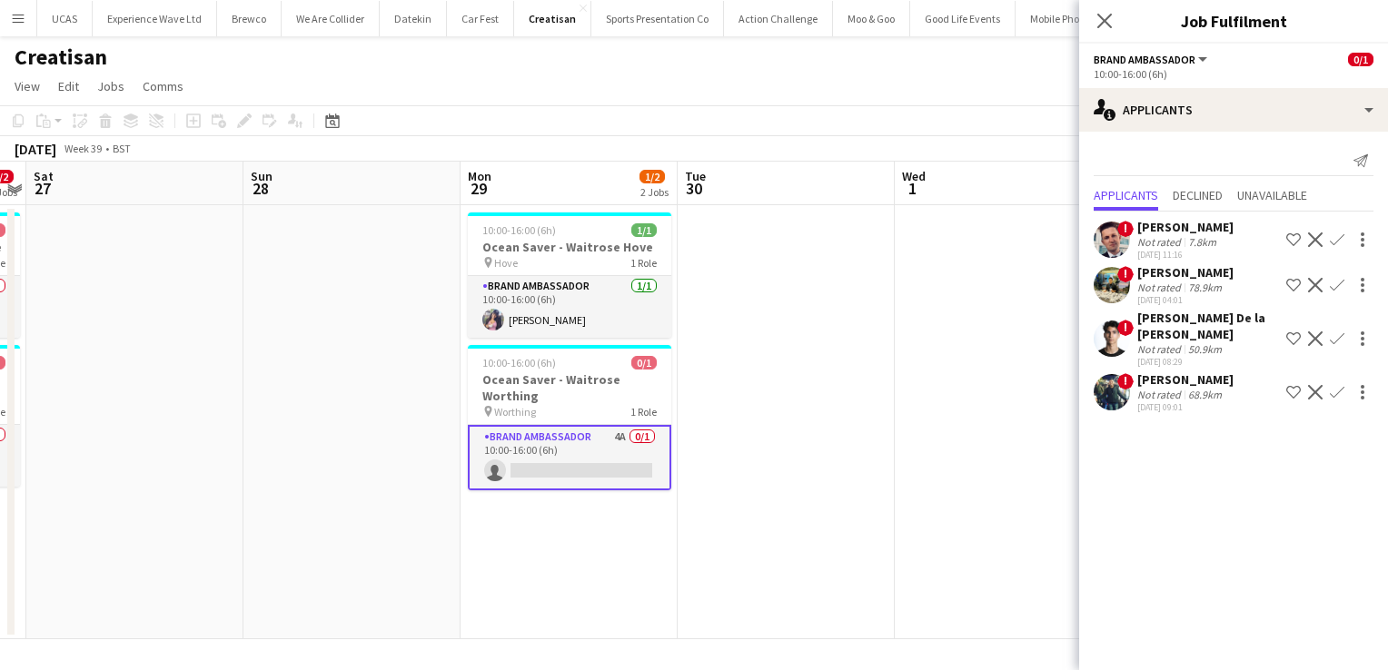
click at [1191, 343] on div "50.9km" at bounding box center [1204, 349] width 41 height 14
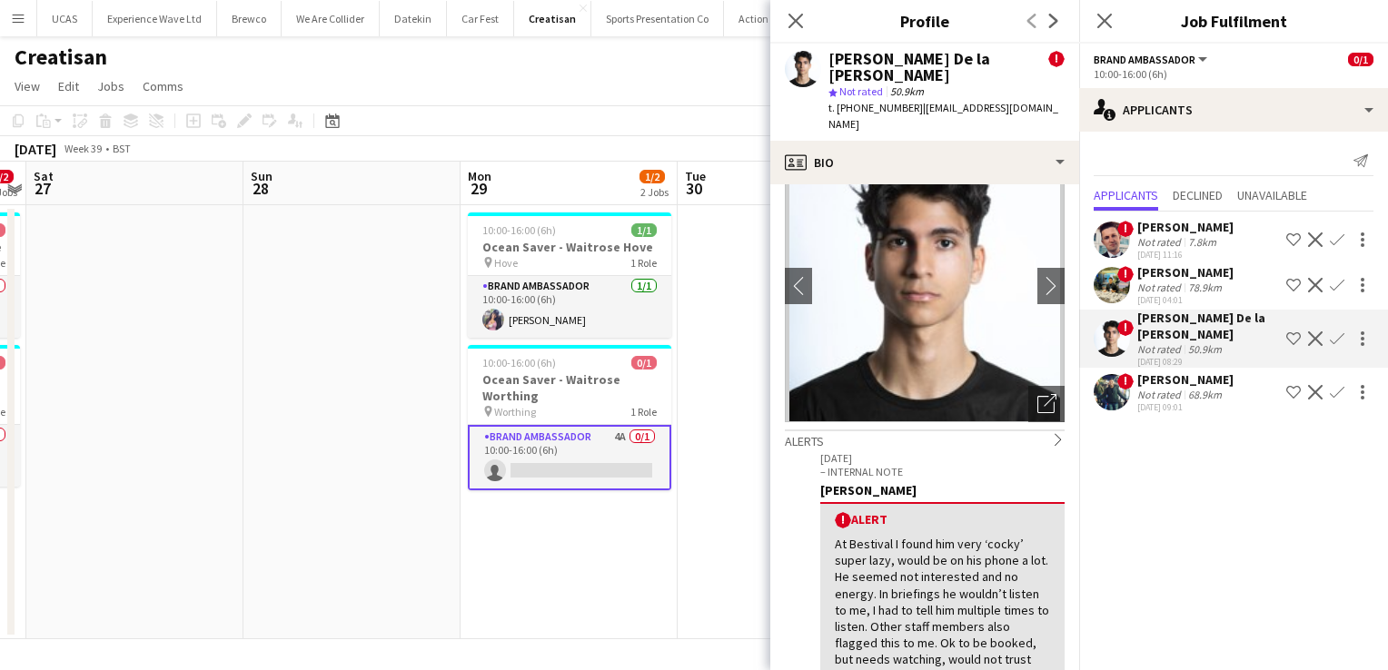
scroll to position [0, 0]
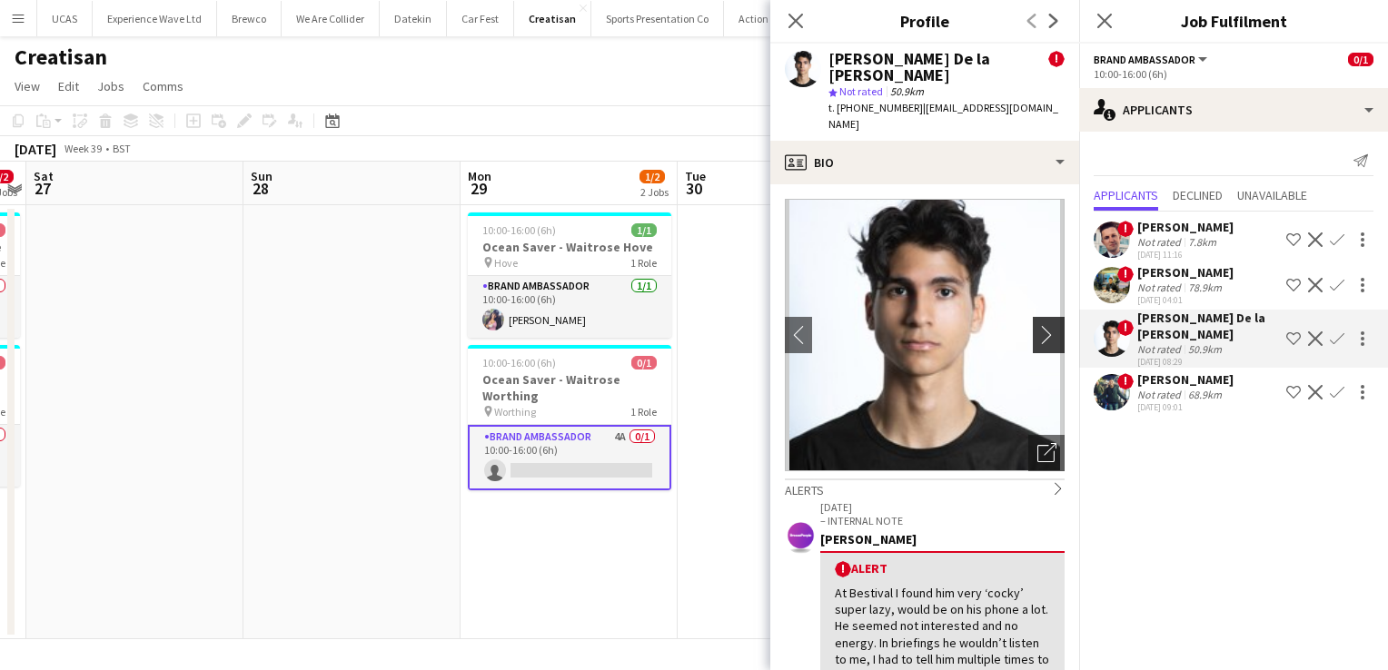
click at [1037, 325] on app-icon "chevron-right" at bounding box center [1051, 334] width 28 height 19
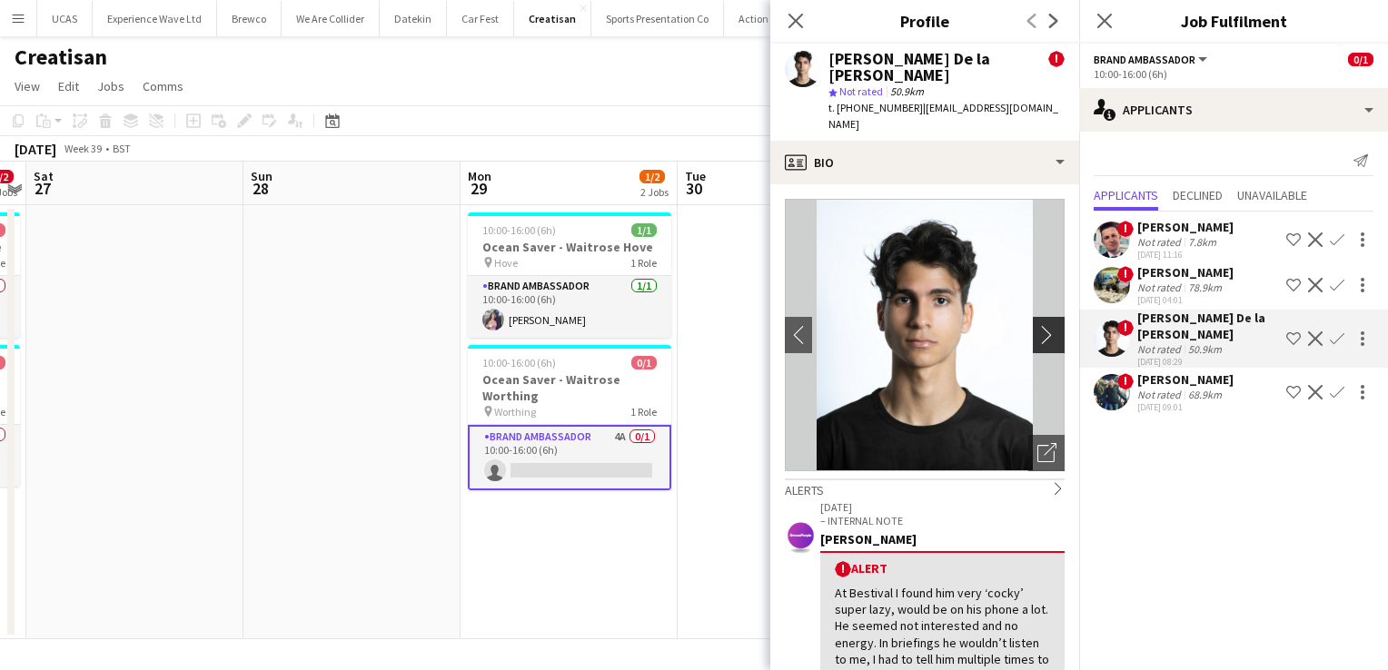
click at [1037, 325] on app-icon "chevron-right" at bounding box center [1051, 334] width 28 height 19
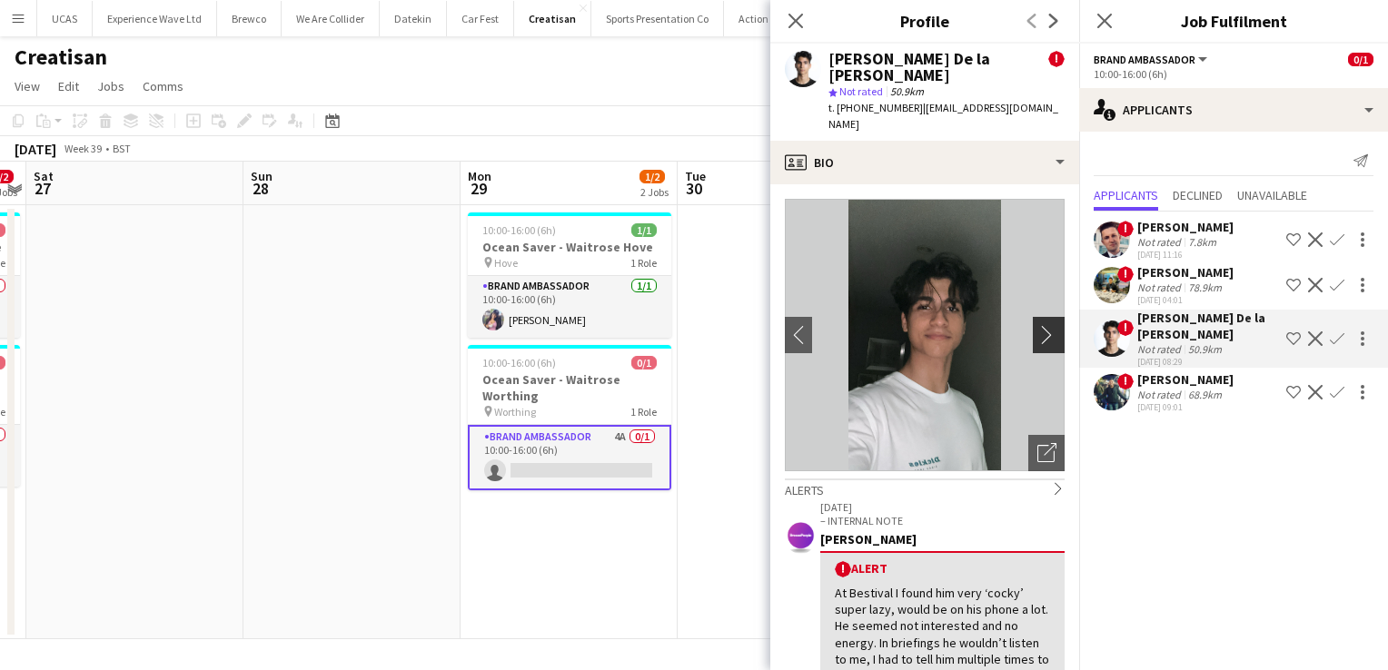
click at [1037, 325] on app-icon "chevron-right" at bounding box center [1051, 334] width 28 height 19
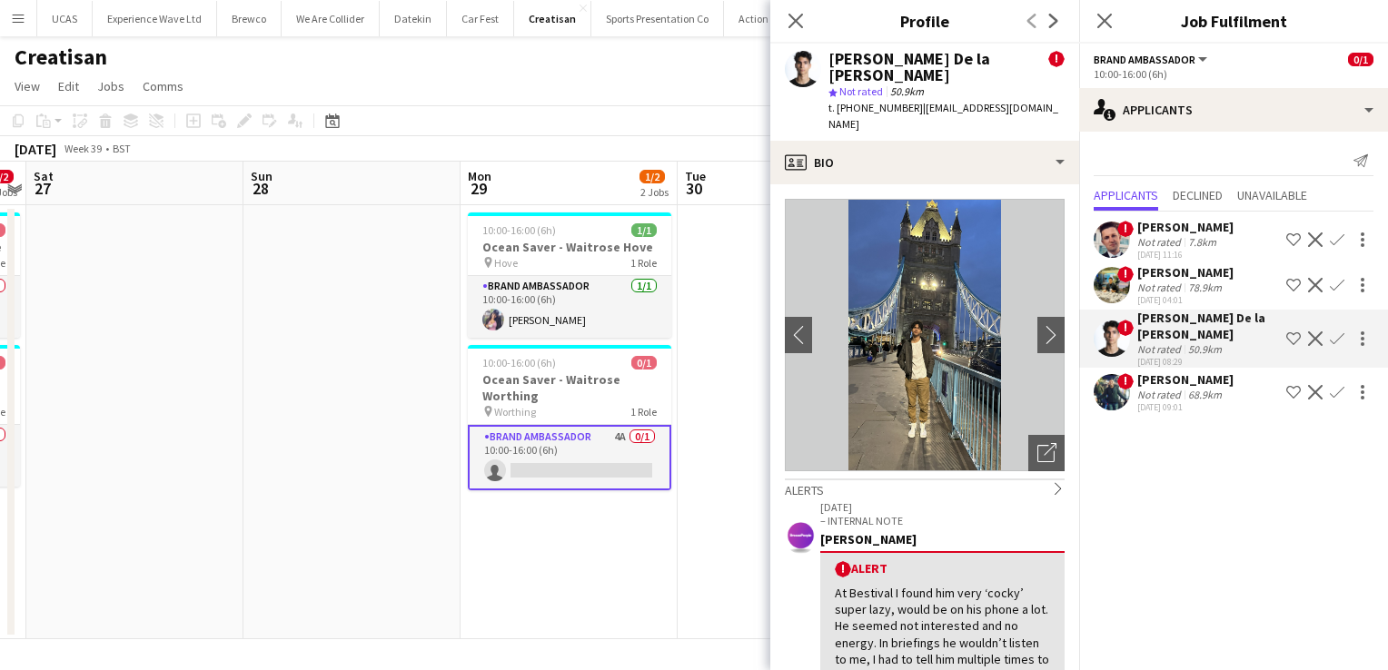
click at [1151, 483] on mat-expansion-panel "users2 Applicants Send notification Applicants Declined Unavailable ! Brandon W…" at bounding box center [1233, 401] width 309 height 539
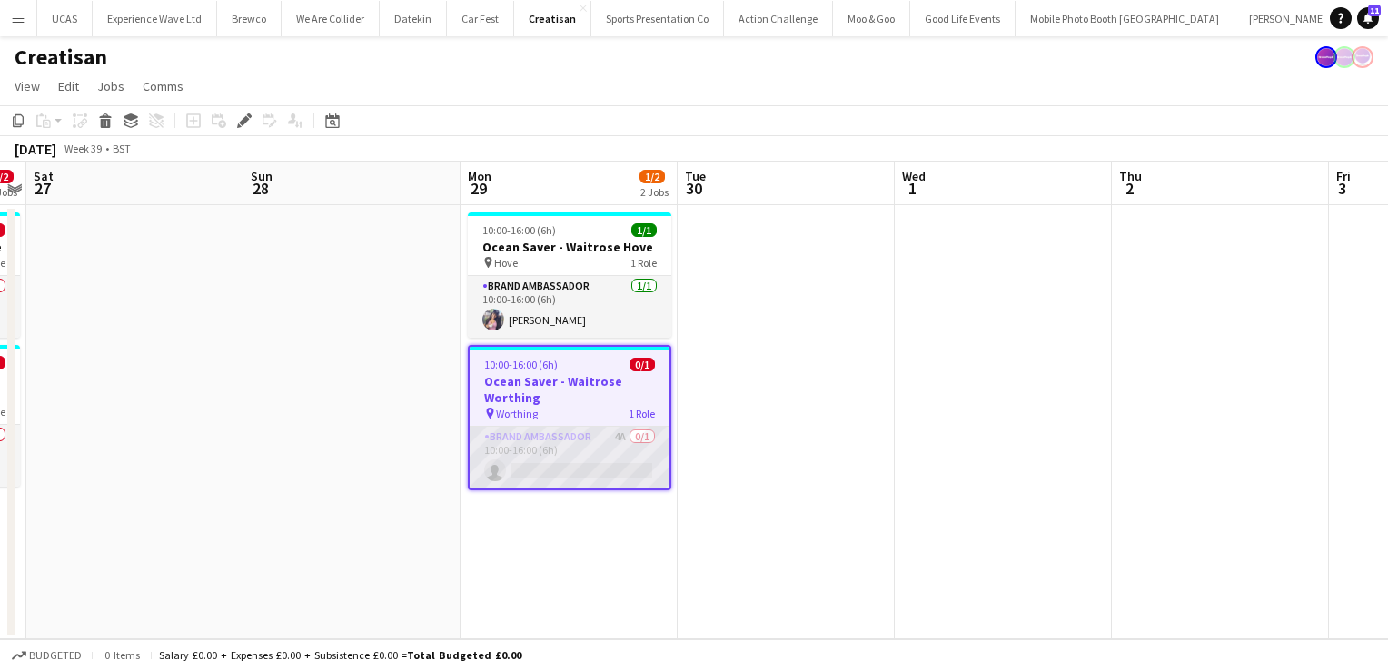
click at [599, 468] on app-card-role "Brand Ambassador 4A 0/1 10:00-16:00 (6h) single-neutral-actions" at bounding box center [570, 458] width 200 height 62
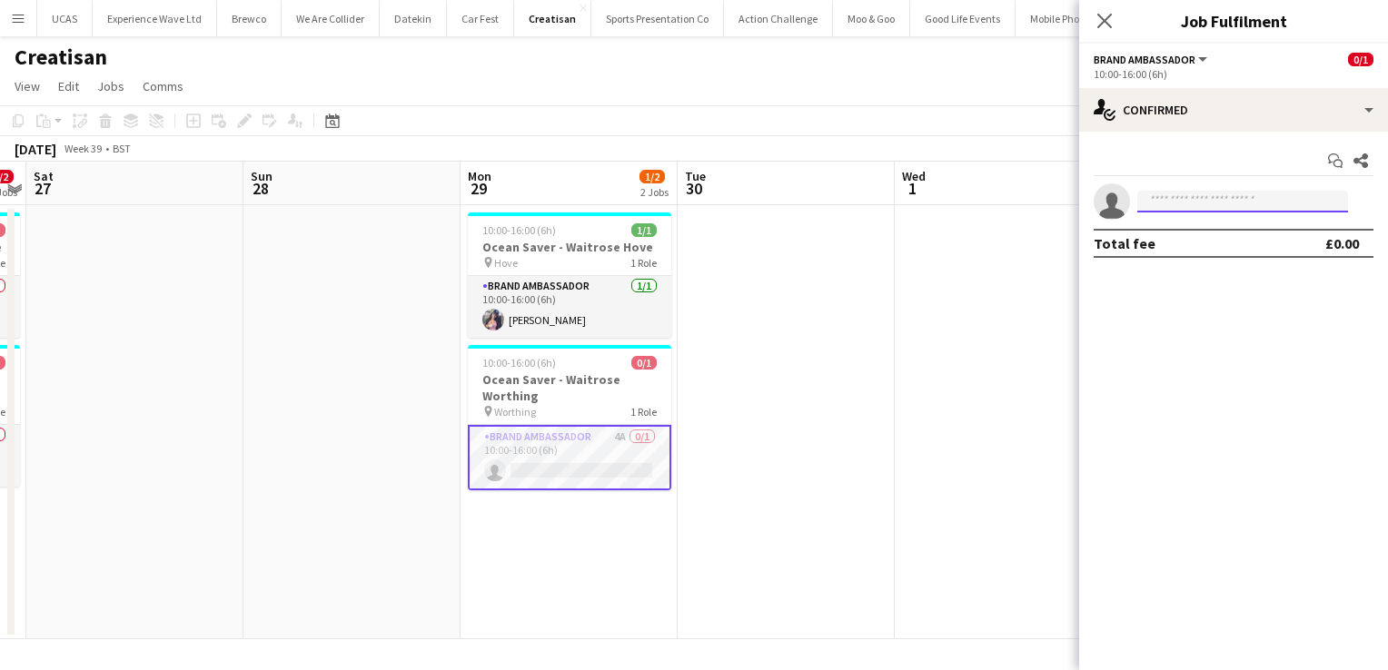
click at [1207, 199] on input at bounding box center [1242, 202] width 211 height 22
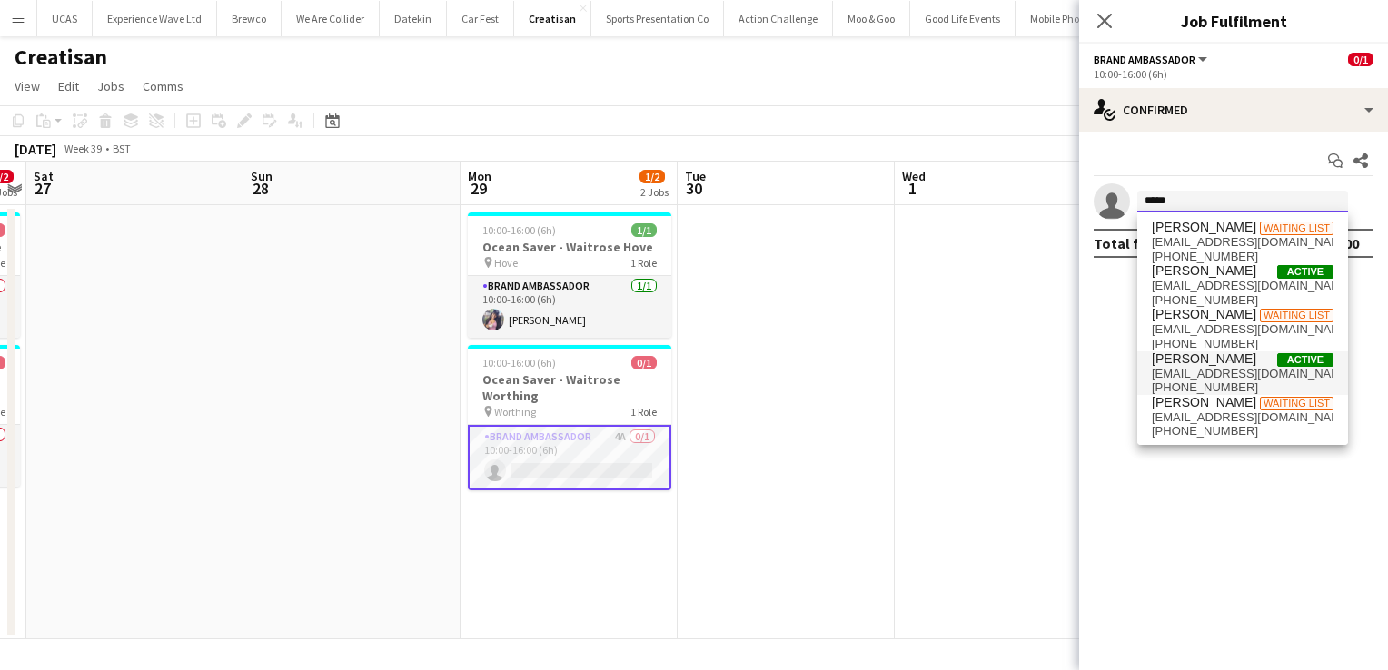
type input "*****"
click at [1194, 368] on span "[EMAIL_ADDRESS][DOMAIN_NAME]" at bounding box center [1243, 374] width 182 height 15
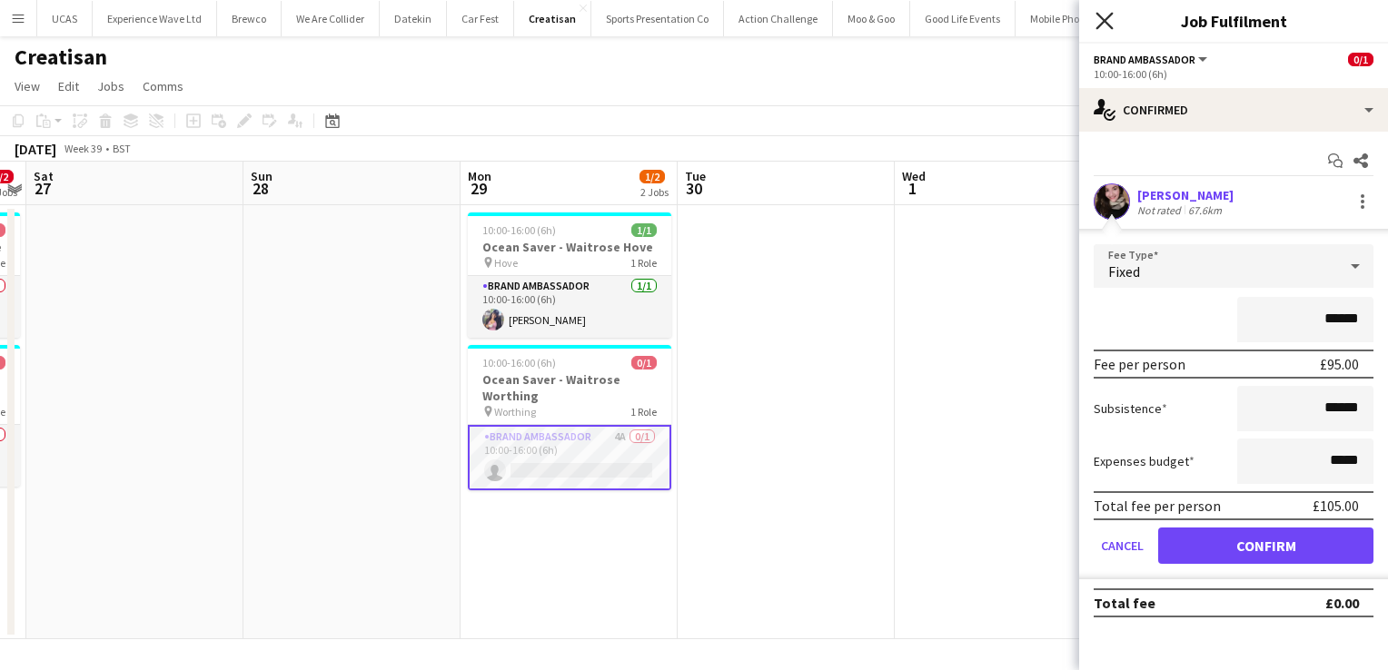
click at [1108, 24] on icon at bounding box center [1103, 20] width 17 height 17
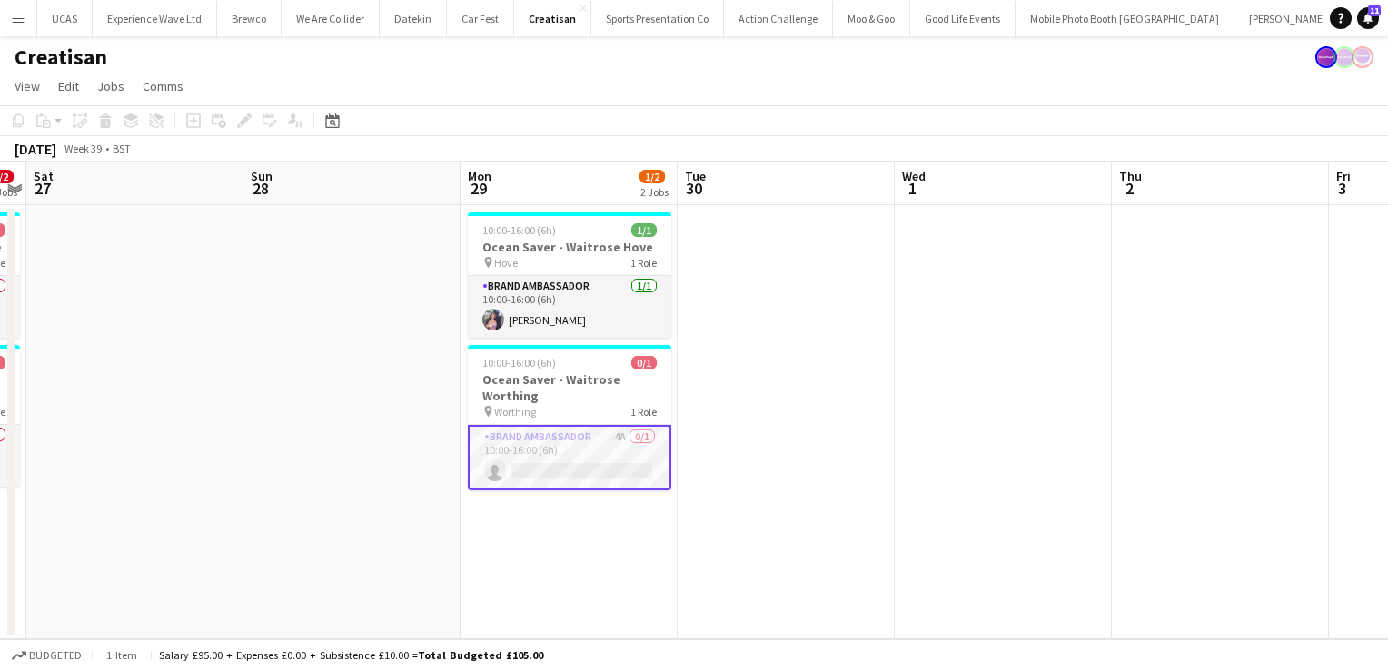
click at [616, 456] on app-card-role "Brand Ambassador 4A 0/1 10:00-16:00 (6h) single-neutral-actions" at bounding box center [569, 457] width 203 height 65
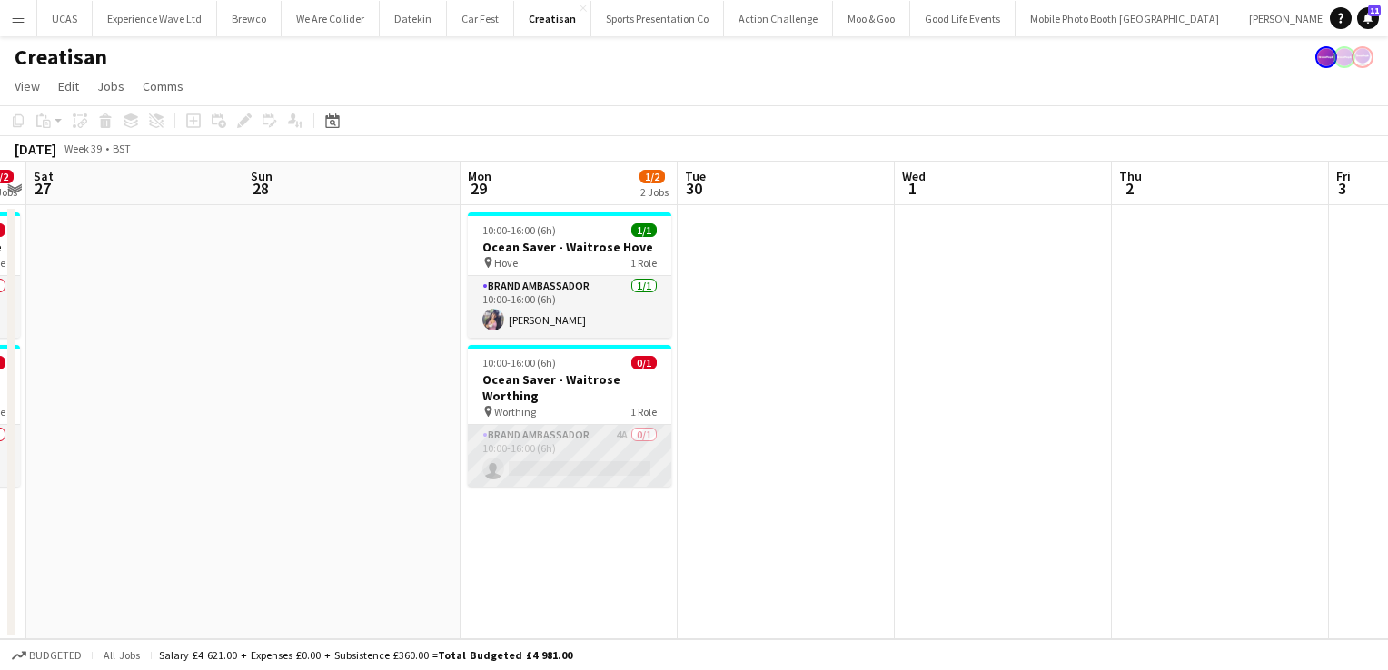
click at [616, 456] on app-card-role "Brand Ambassador 4A 0/1 10:00-16:00 (6h) single-neutral-actions" at bounding box center [569, 456] width 203 height 62
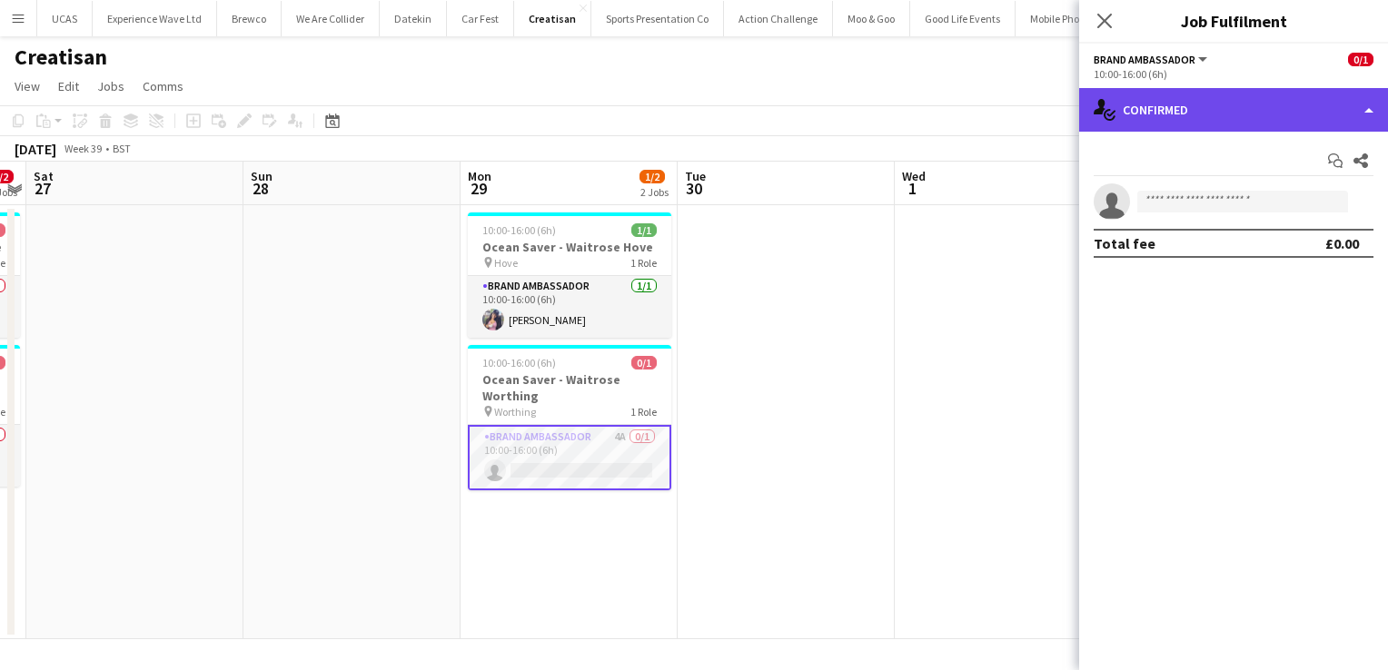
click at [1308, 111] on div "single-neutral-actions-check-2 Confirmed" at bounding box center [1233, 110] width 309 height 44
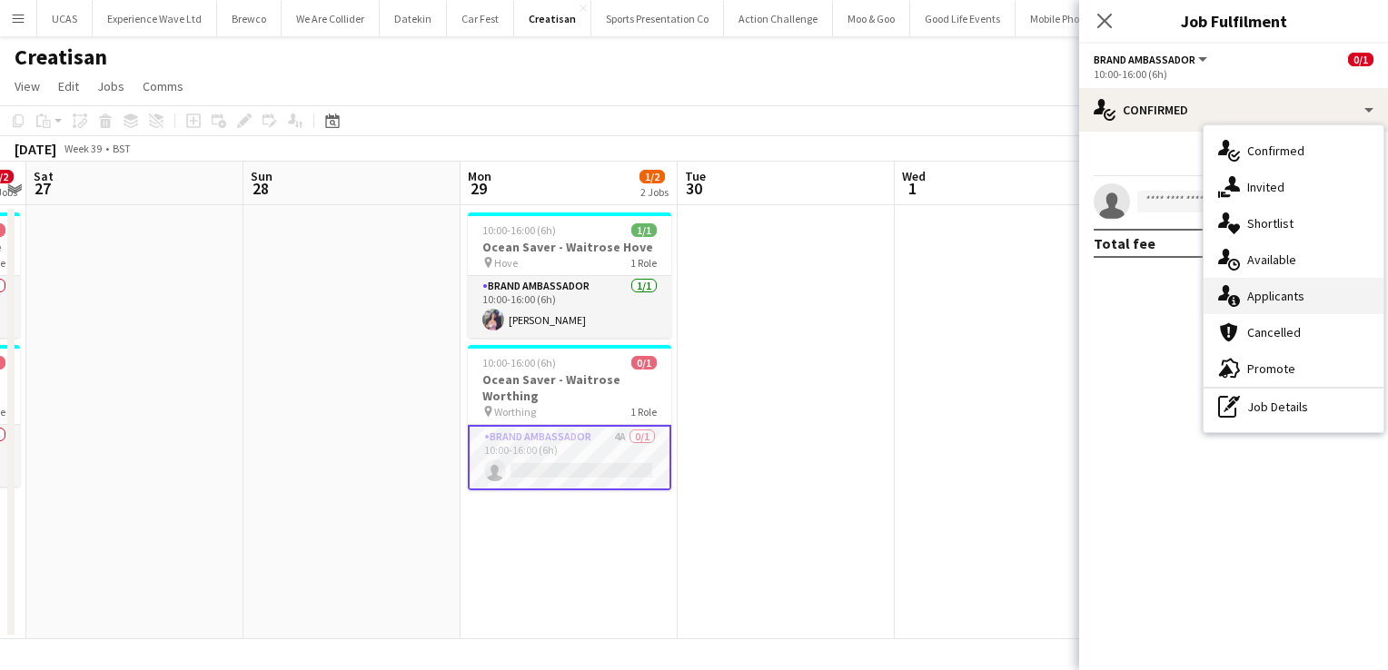
click at [1267, 303] on span "Applicants" at bounding box center [1275, 296] width 57 height 16
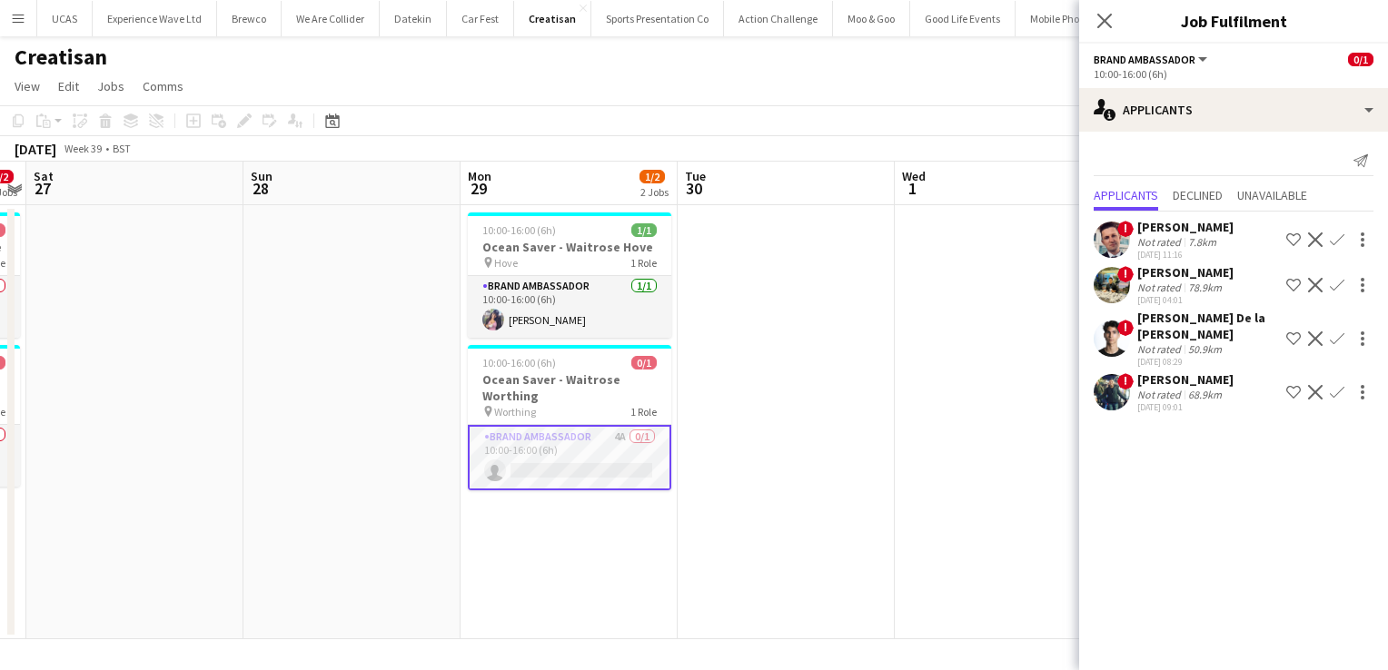
click at [1203, 281] on div "78.9km" at bounding box center [1204, 288] width 41 height 14
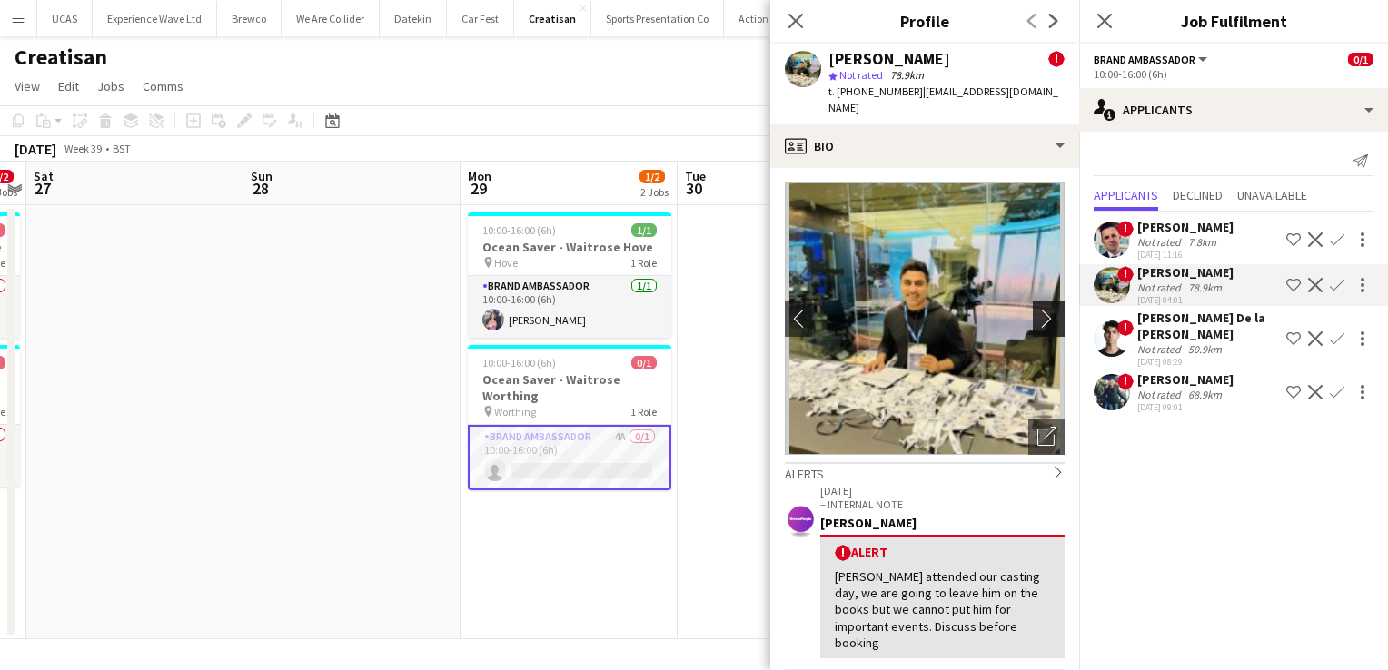
click at [1041, 309] on app-icon "chevron-right" at bounding box center [1051, 318] width 28 height 19
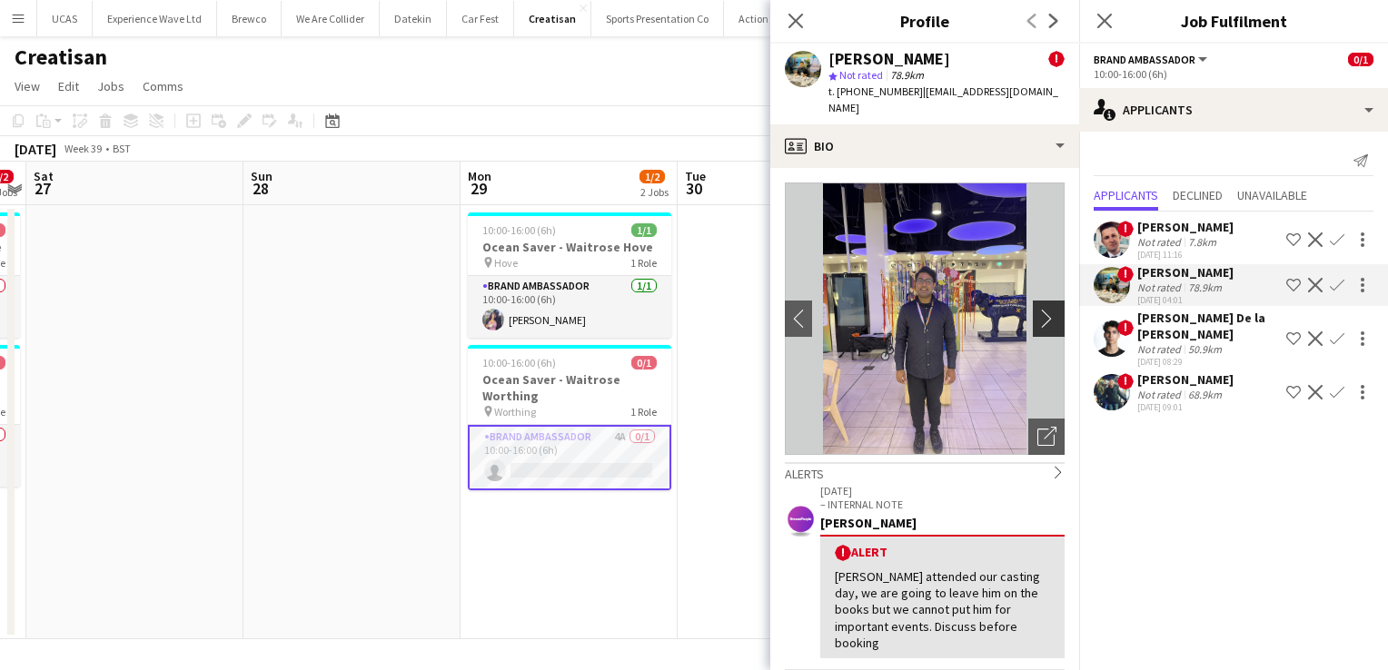
click at [1037, 309] on app-icon "chevron-right" at bounding box center [1051, 318] width 28 height 19
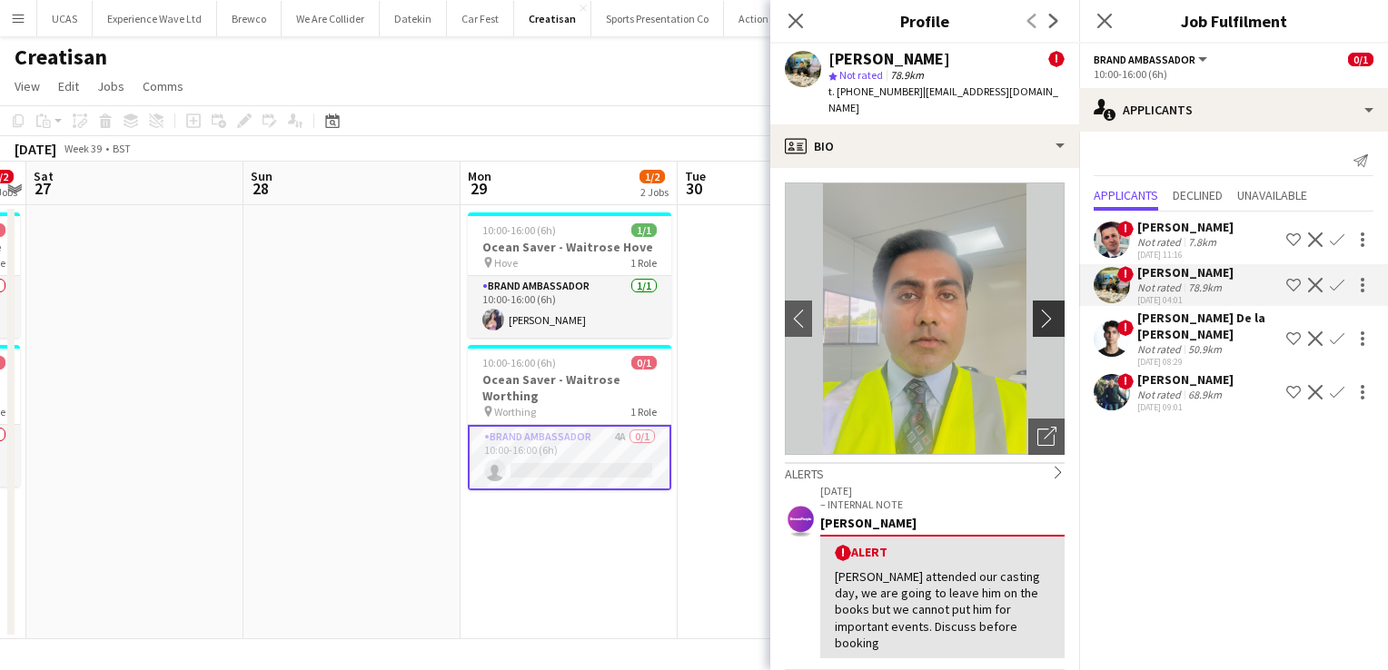
click at [1037, 309] on app-icon "chevron-right" at bounding box center [1051, 318] width 28 height 19
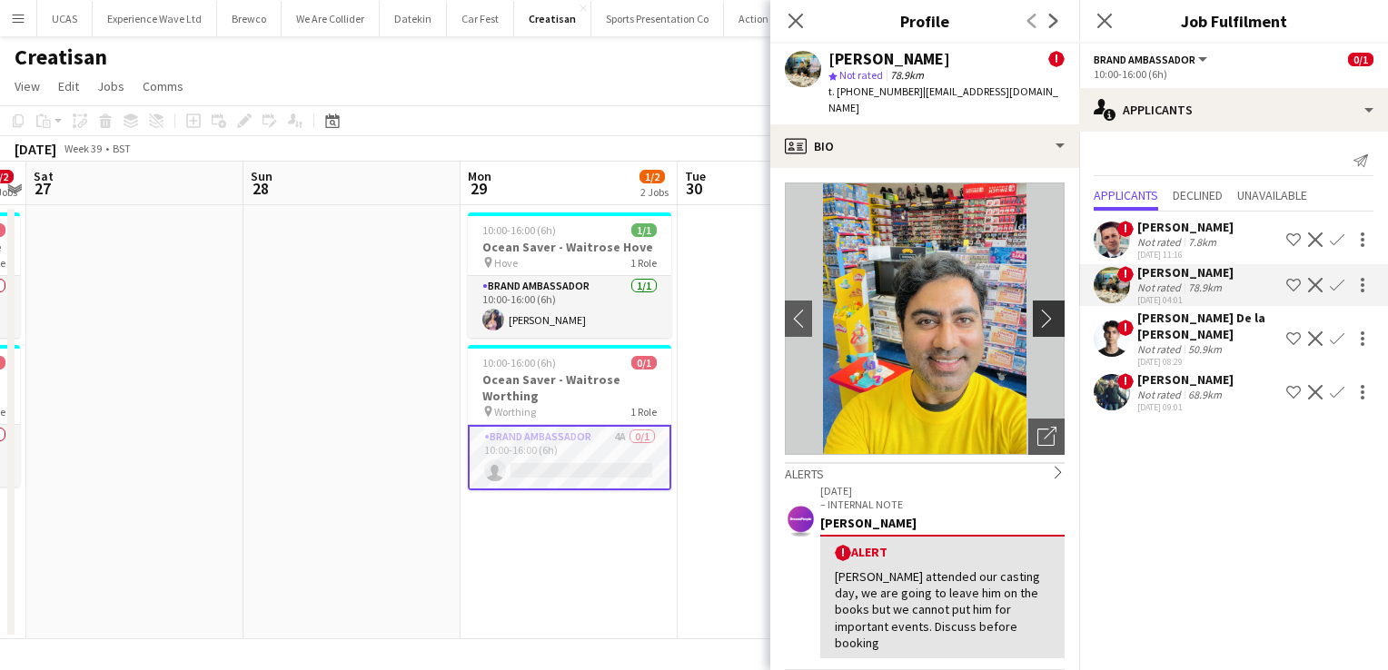
click at [1037, 309] on app-icon "chevron-right" at bounding box center [1051, 318] width 28 height 19
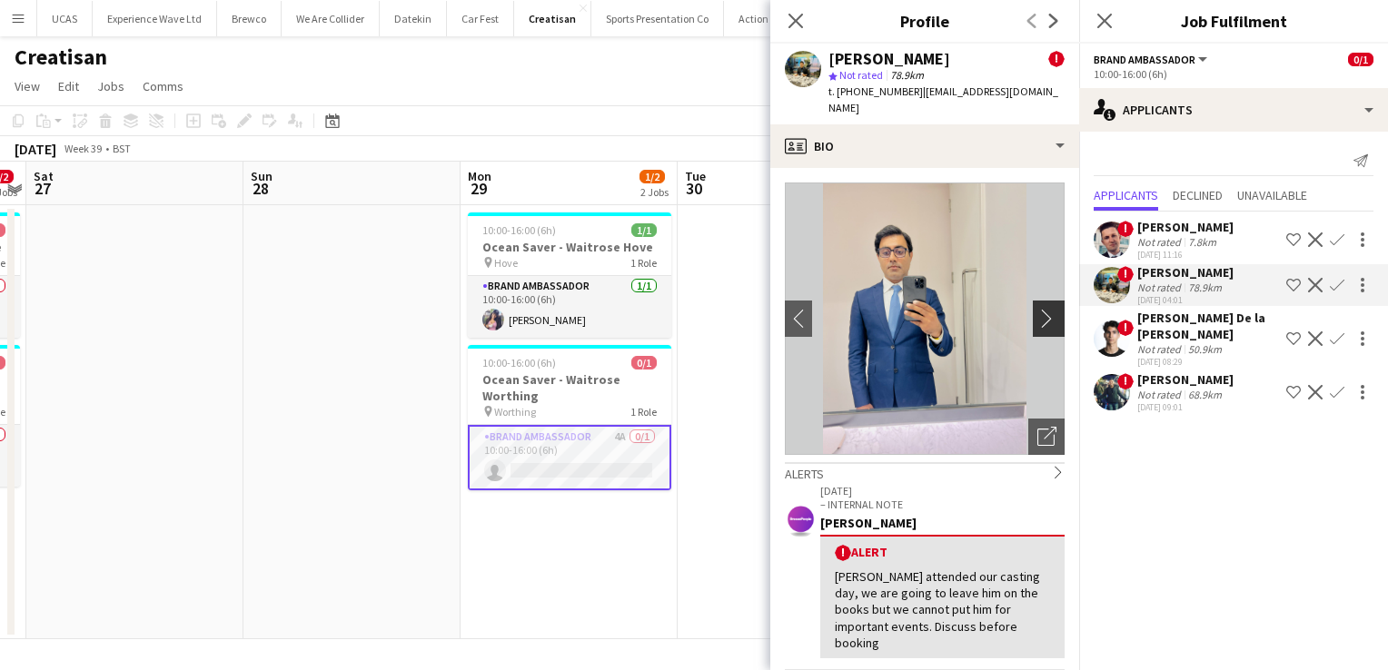
click at [1037, 309] on app-icon "chevron-right" at bounding box center [1051, 318] width 28 height 19
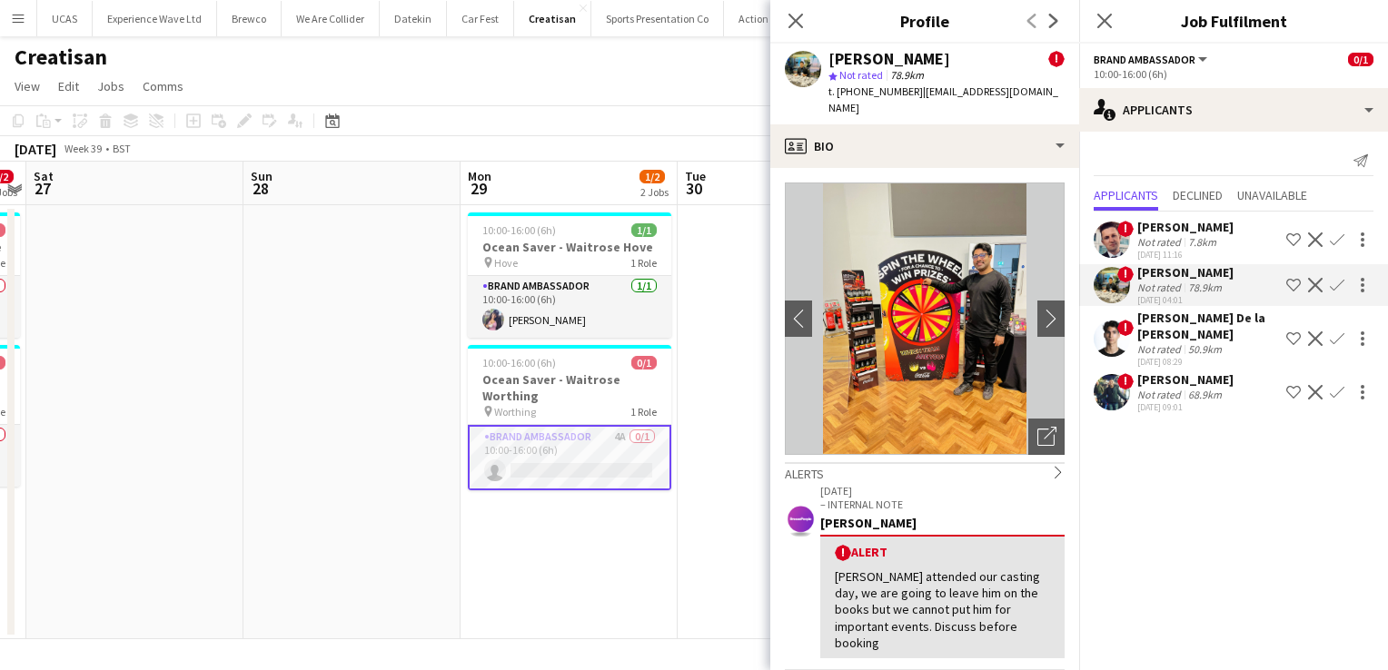
click at [1188, 399] on div "68.9km" at bounding box center [1204, 395] width 41 height 14
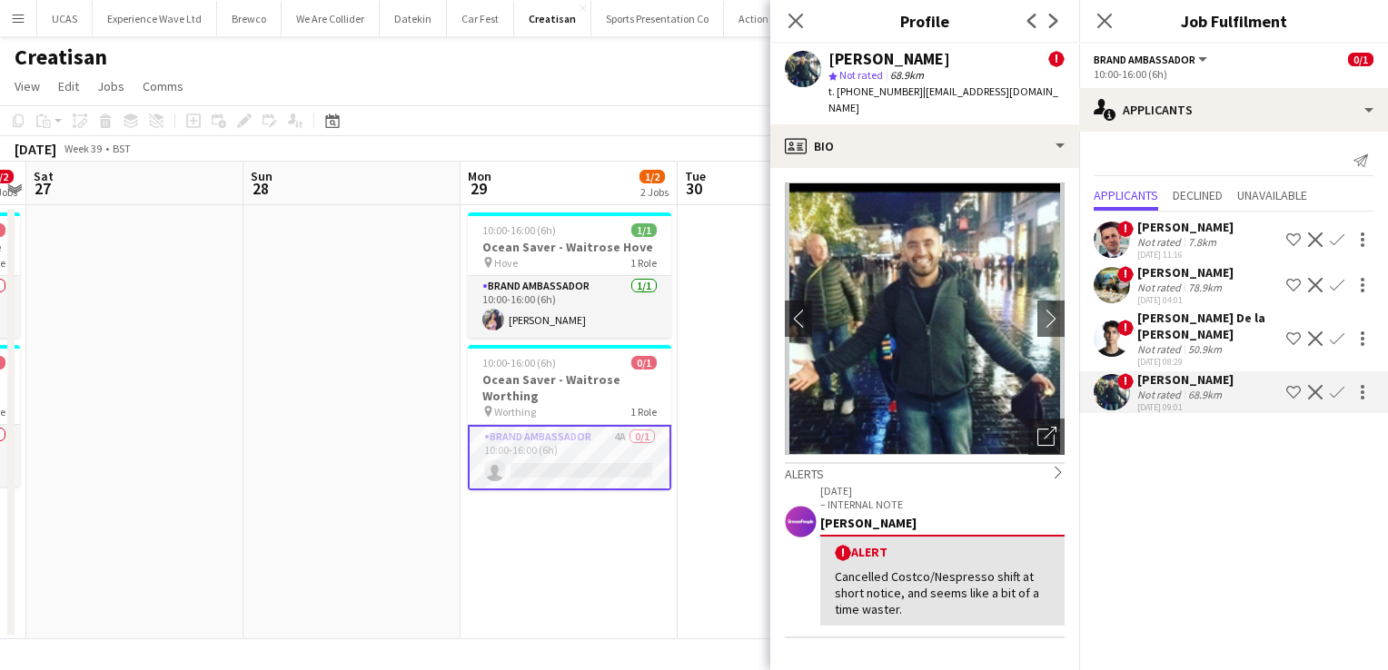
click at [1173, 326] on div "[PERSON_NAME] De la [PERSON_NAME]" at bounding box center [1208, 326] width 142 height 33
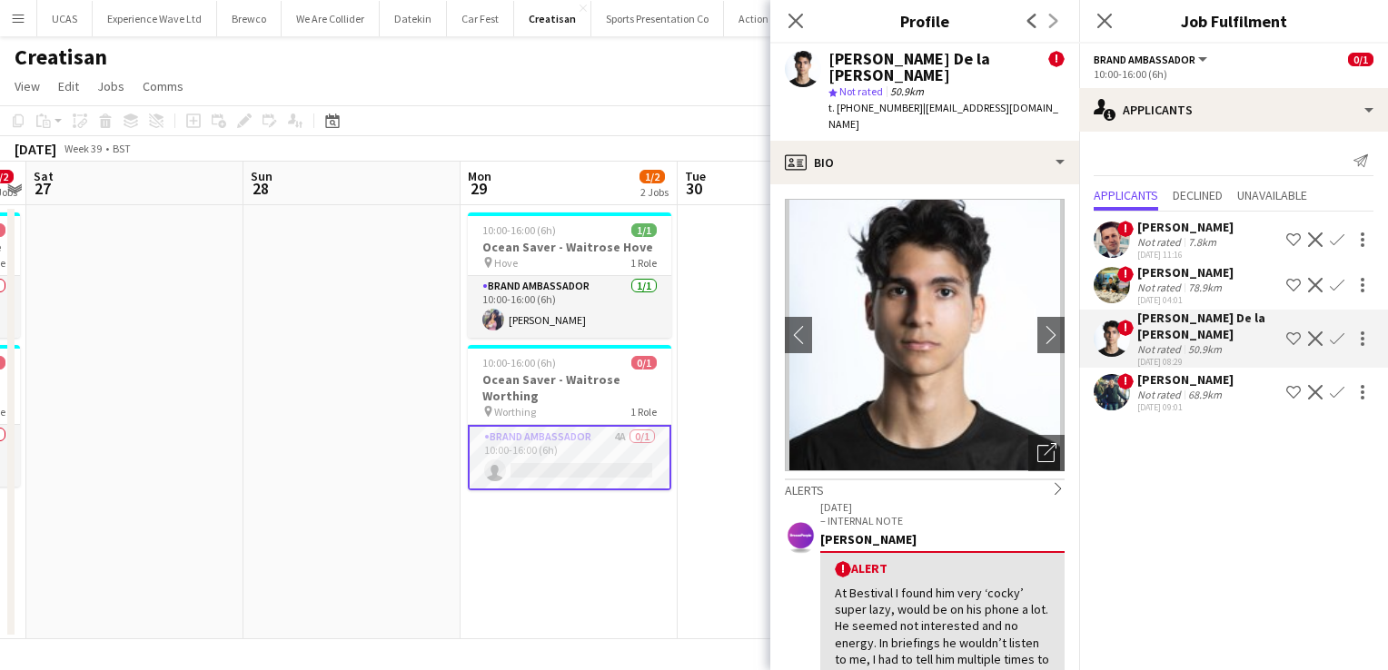
click at [1337, 338] on app-icon "Confirm" at bounding box center [1337, 339] width 15 height 15
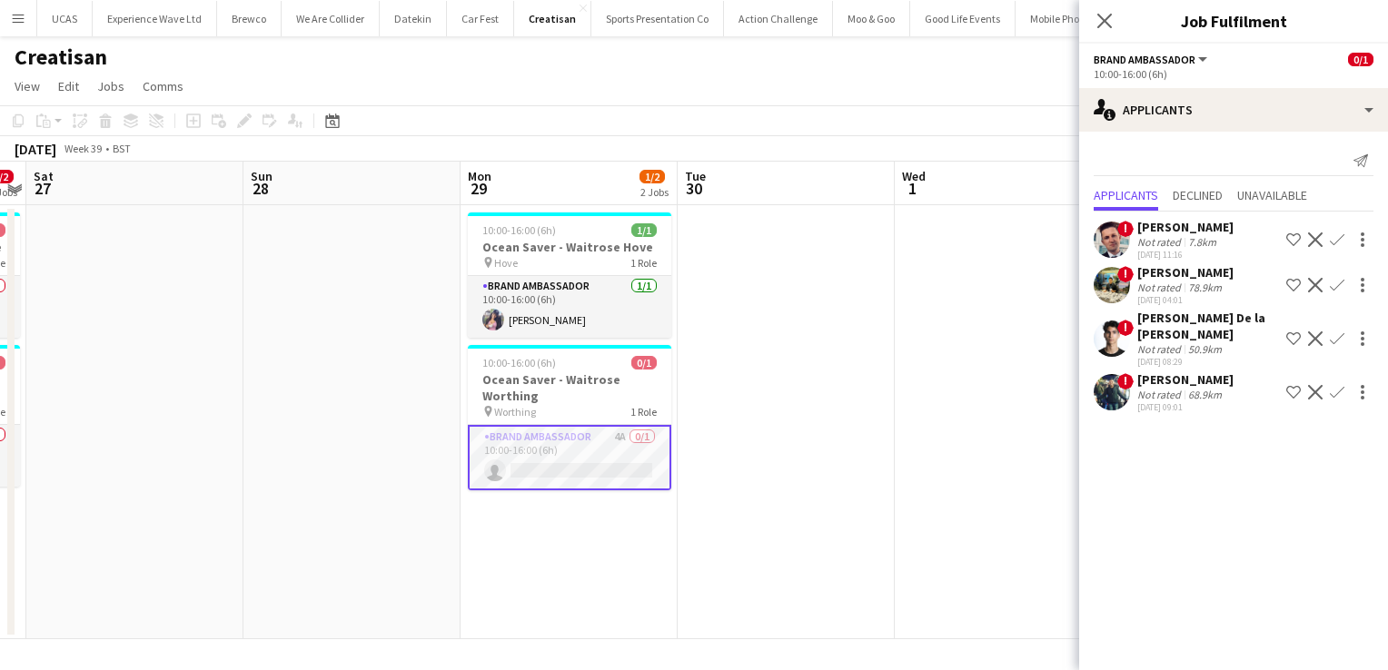
click at [1337, 338] on app-icon "Confirm" at bounding box center [1337, 339] width 15 height 15
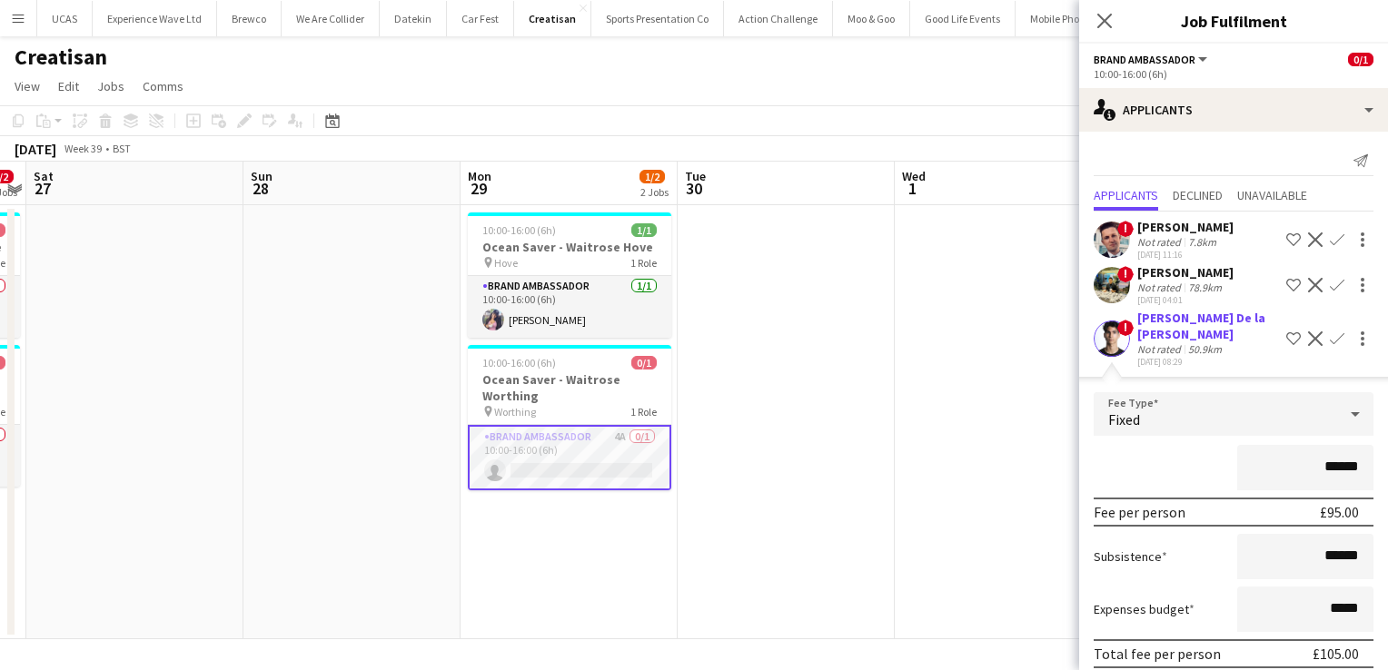
scroll to position [118, 0]
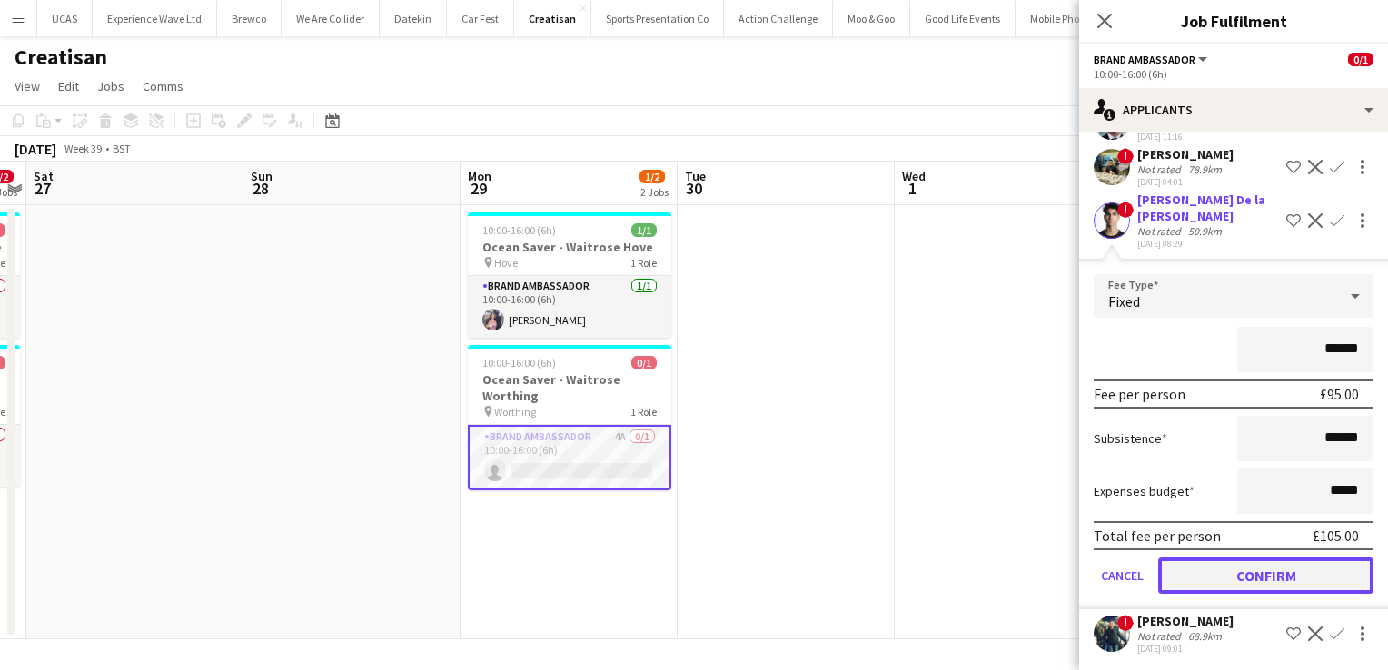
click at [1246, 578] on button "Confirm" at bounding box center [1265, 576] width 215 height 36
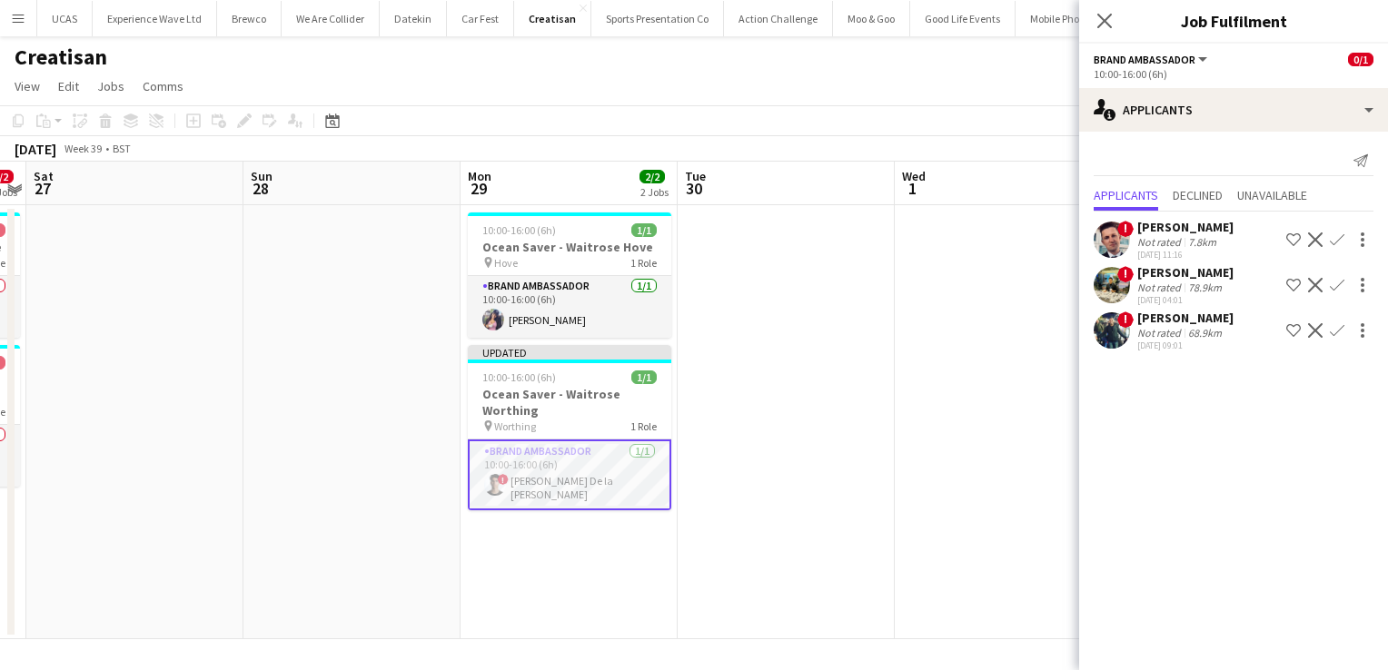
scroll to position [0, 0]
click at [970, 520] on app-date-cell at bounding box center [1003, 422] width 217 height 434
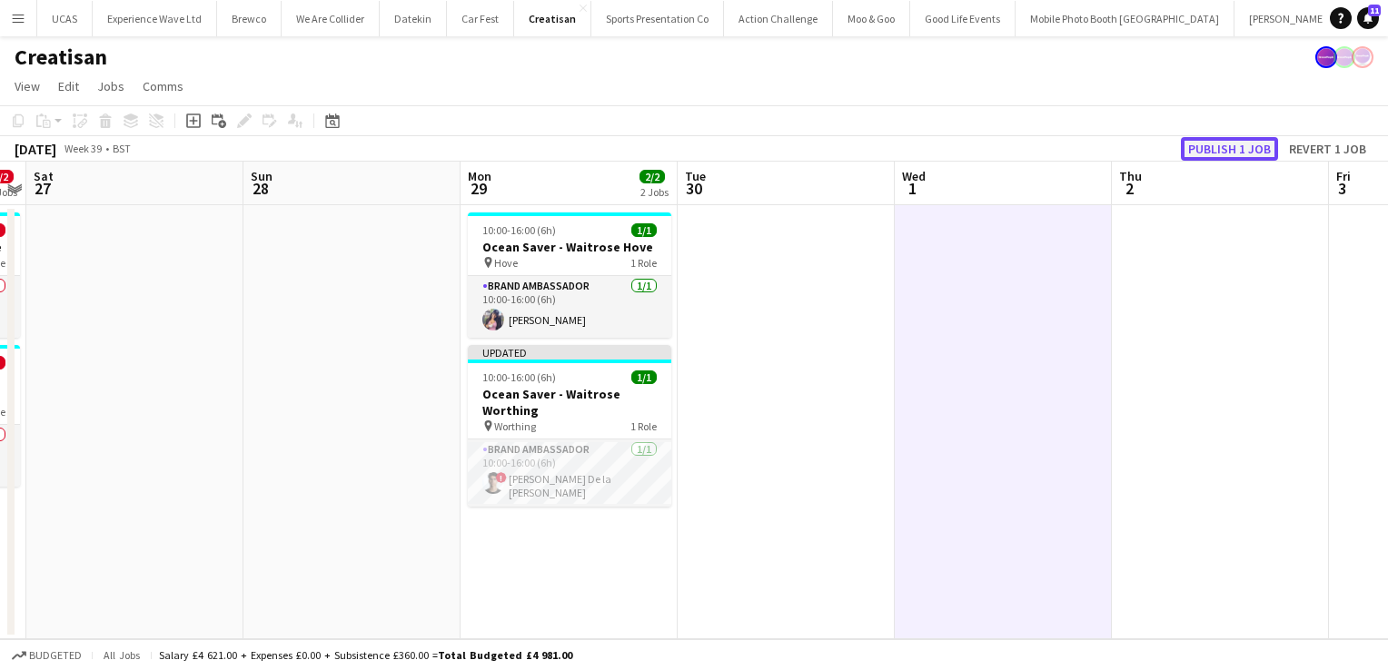
click at [1246, 148] on button "Publish 1 job" at bounding box center [1229, 149] width 97 height 24
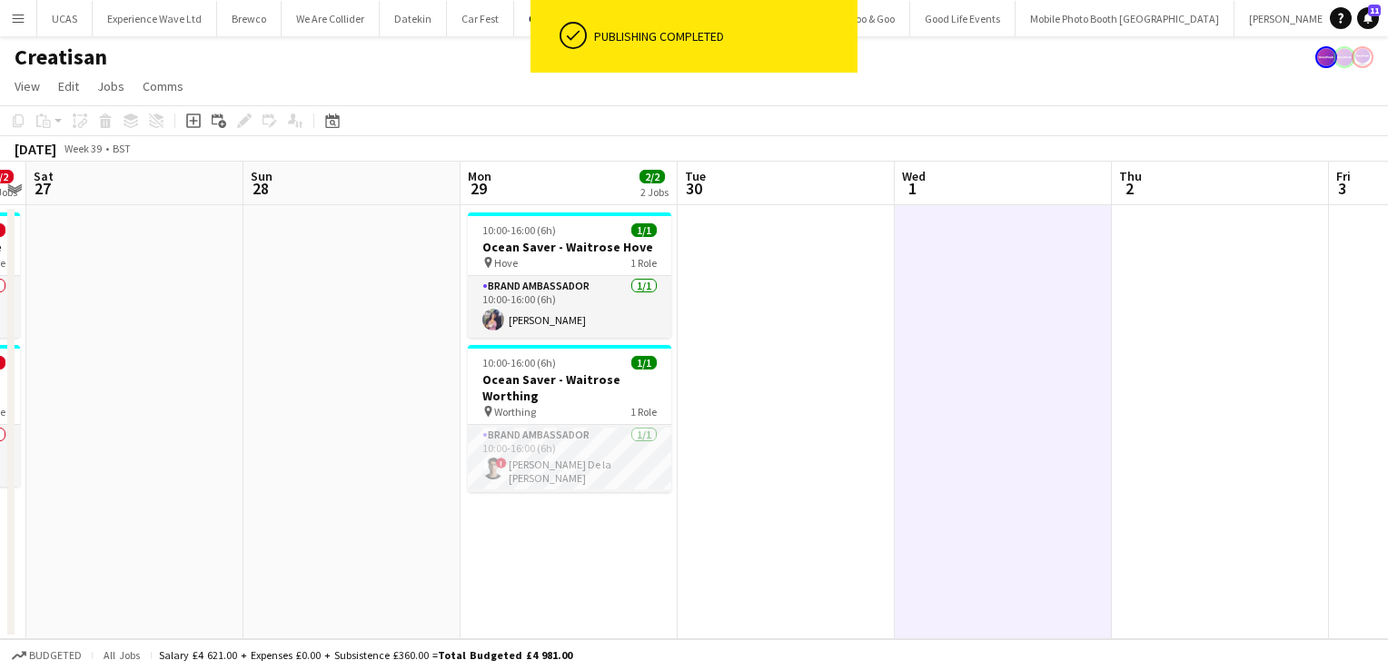
click at [401, 440] on app-date-cell at bounding box center [351, 422] width 217 height 434
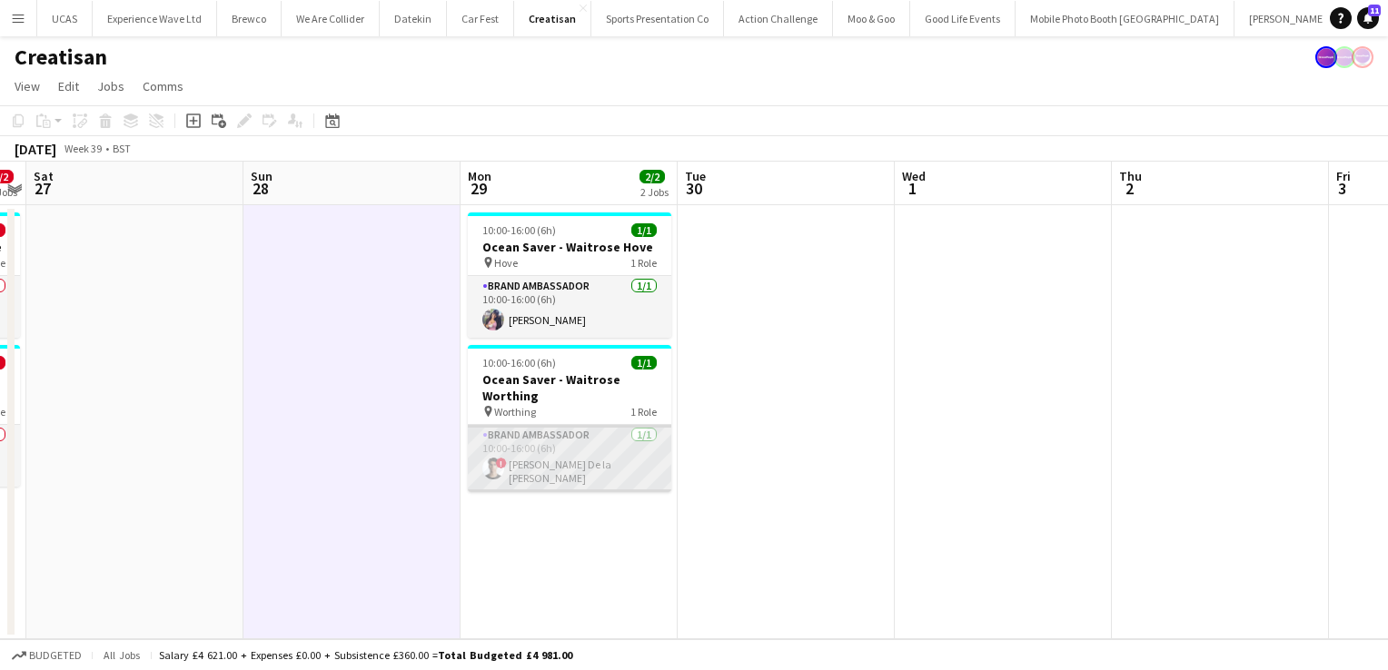
click at [598, 481] on app-card-role "Brand Ambassador [DATE] 10:00-16:00 (6h) ! [PERSON_NAME] De la [PERSON_NAME]" at bounding box center [569, 458] width 203 height 67
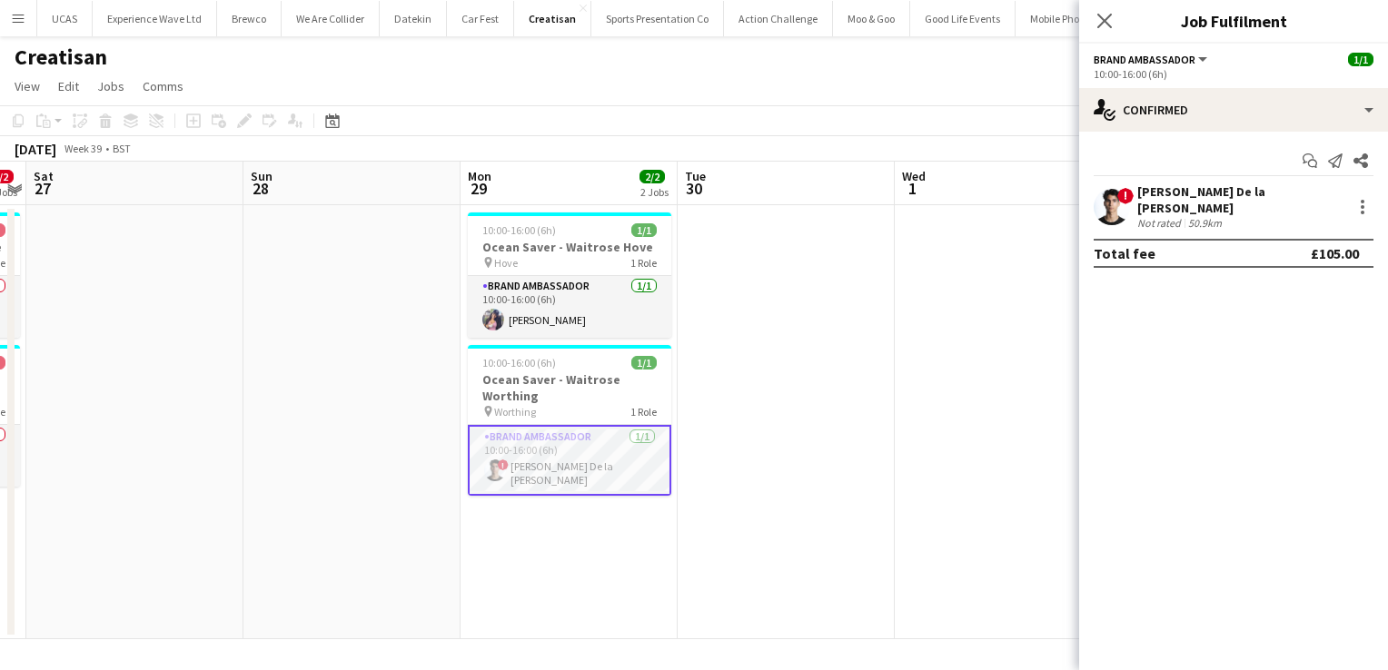
click at [1206, 216] on div "50.9km" at bounding box center [1204, 223] width 41 height 14
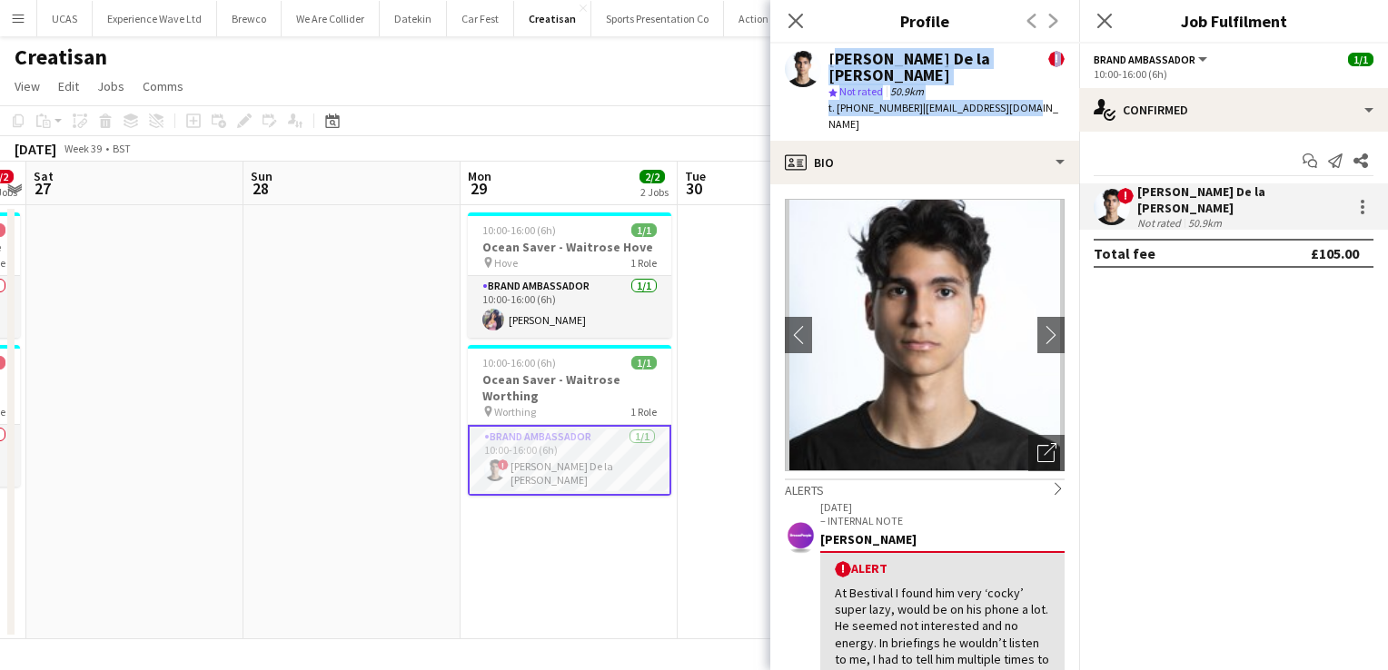
drag, startPoint x: 1032, startPoint y: 92, endPoint x: 825, endPoint y: 59, distance: 209.7
click at [825, 59] on div "[PERSON_NAME] De la [PERSON_NAME] ! star Not rated 50.9km t. [PHONE_NUMBER] | […" at bounding box center [924, 92] width 309 height 97
copy div "[PERSON_NAME] De la [PERSON_NAME] ! star Not rated 50.9km t. [PHONE_NUMBER] | […"
